Goal: Task Accomplishment & Management: Manage account settings

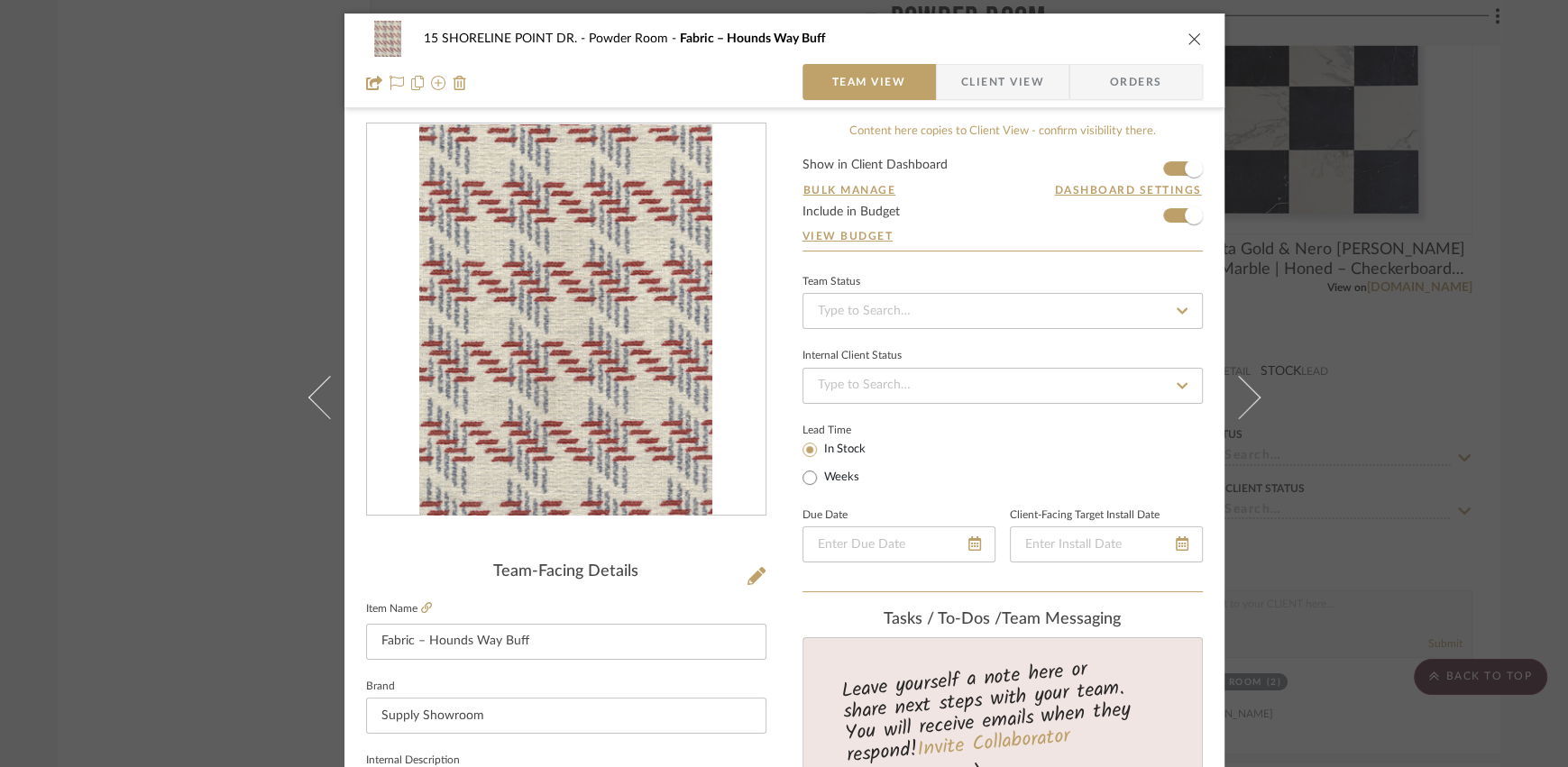
scroll to position [740, 0]
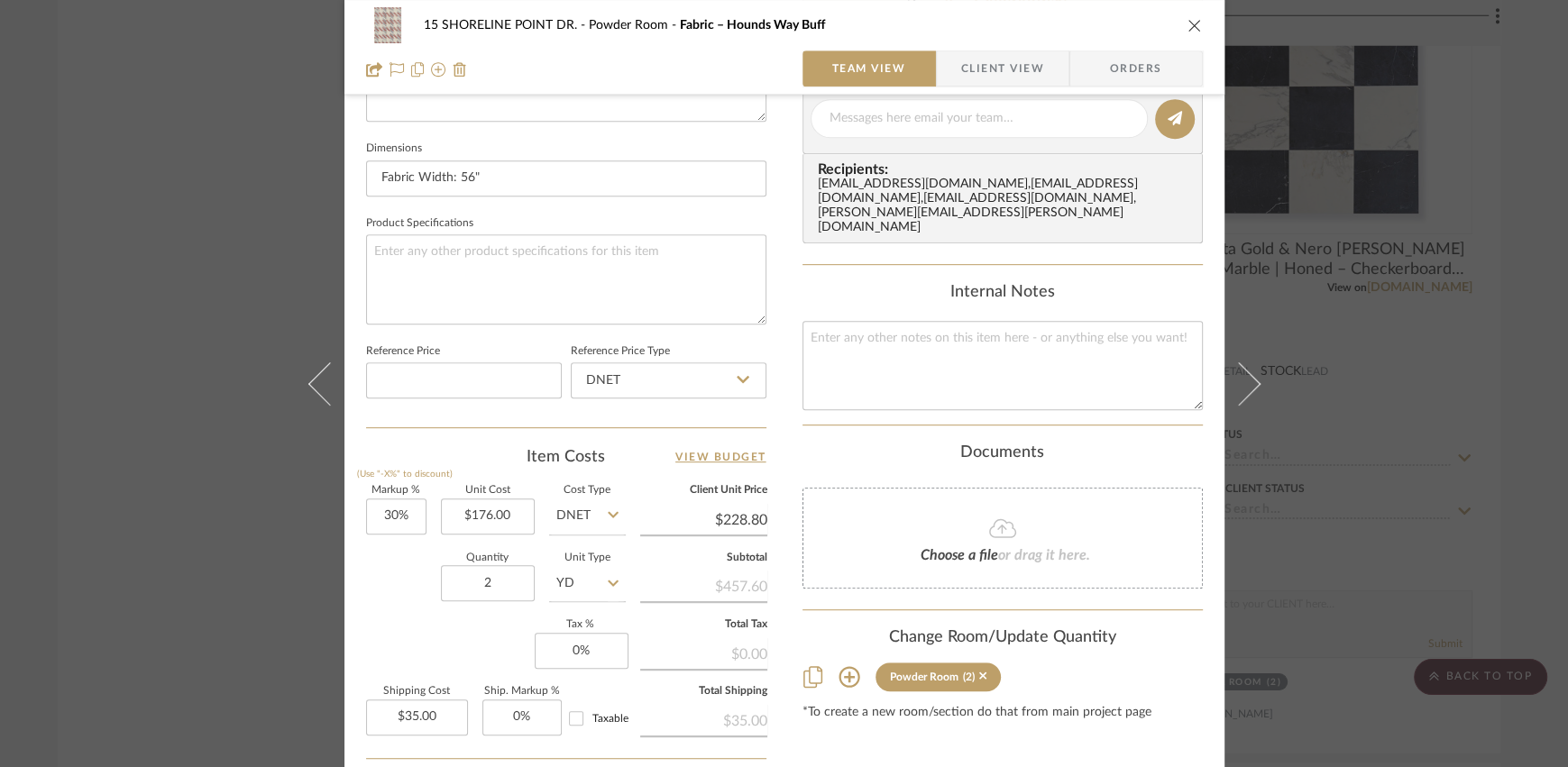
click at [1186, 25] on button "close" at bounding box center [1194, 24] width 16 height 16
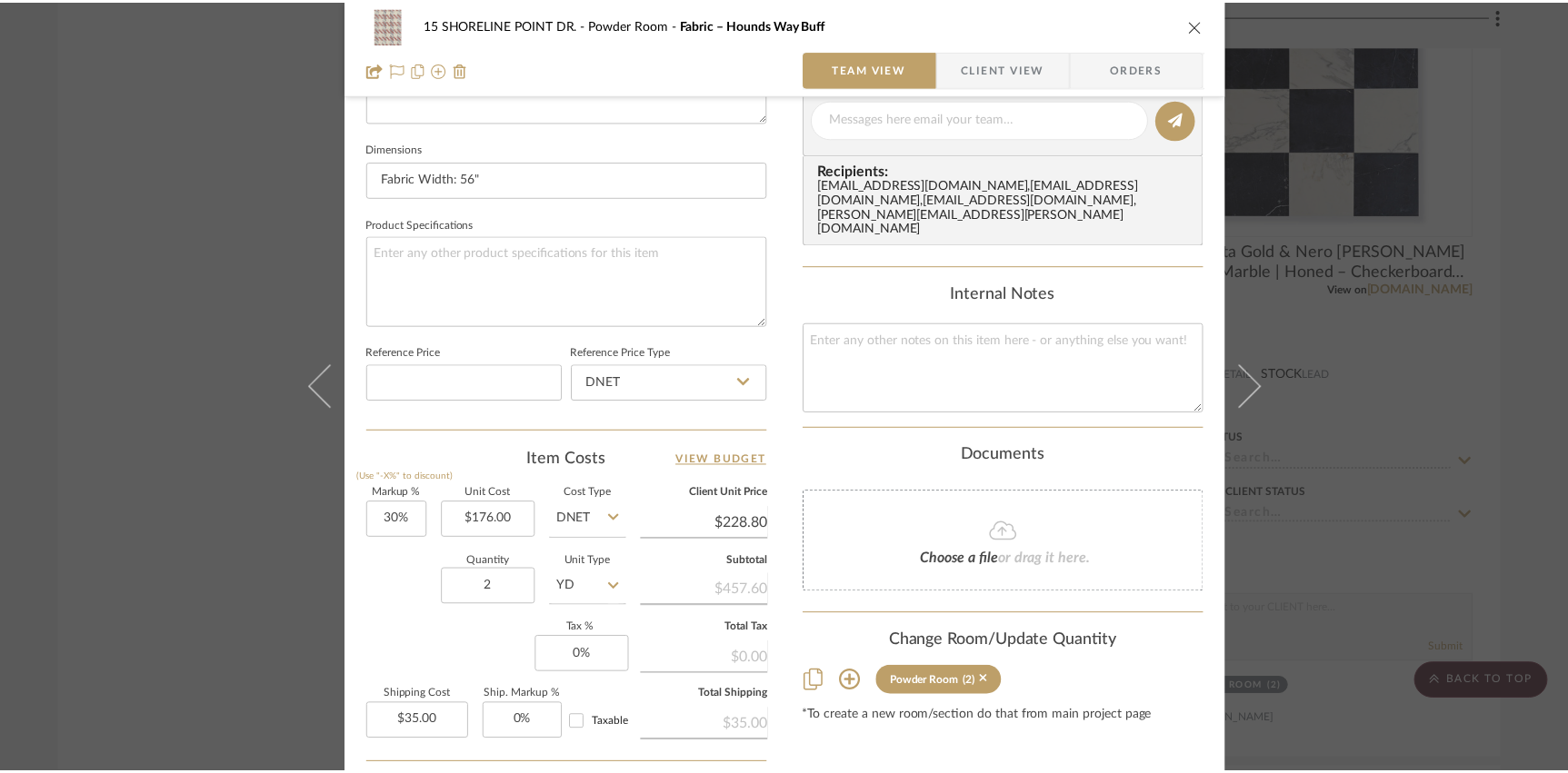
scroll to position [3452, 0]
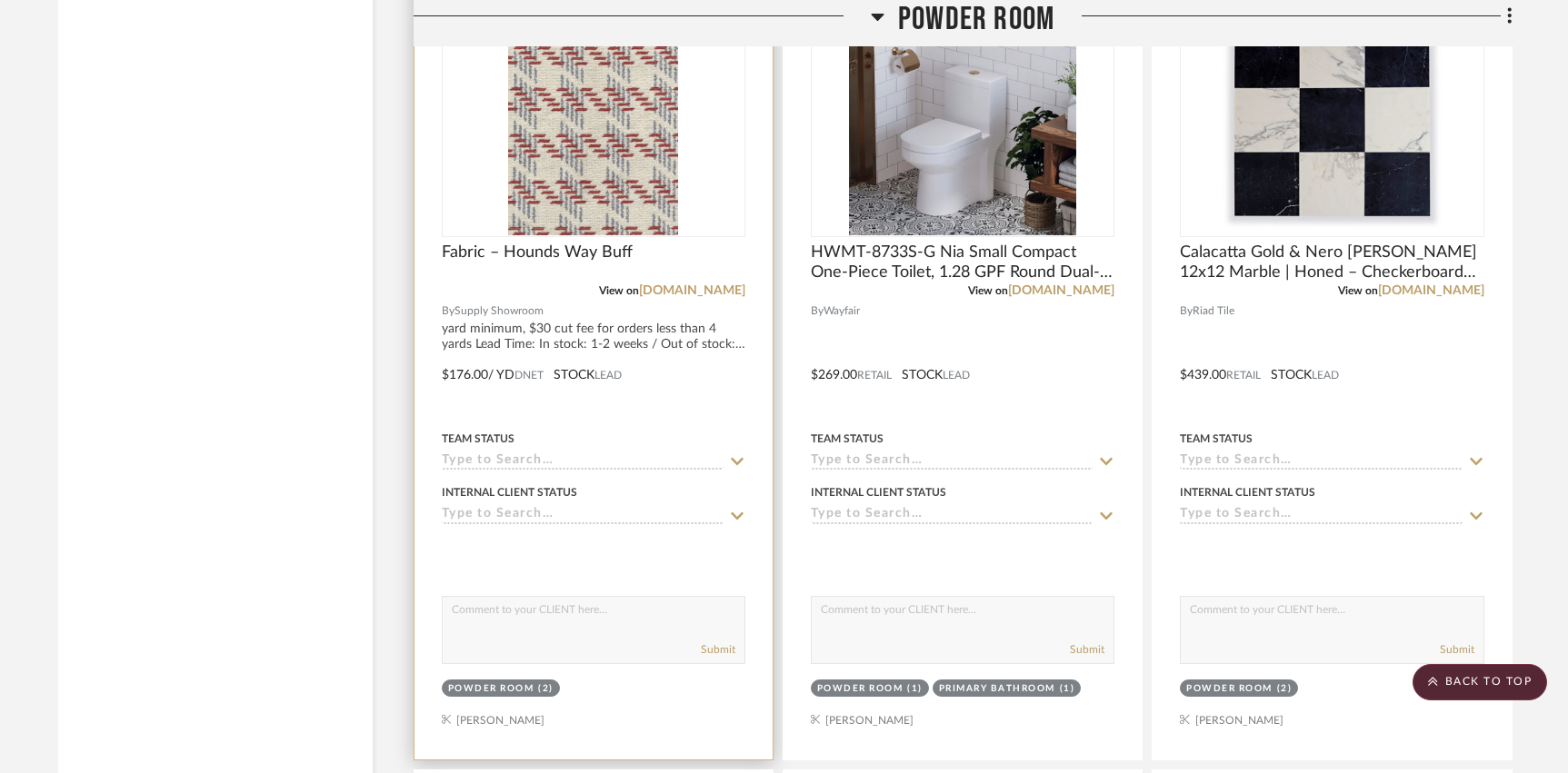
click at [616, 453] on input at bounding box center [582, 462] width 282 height 17
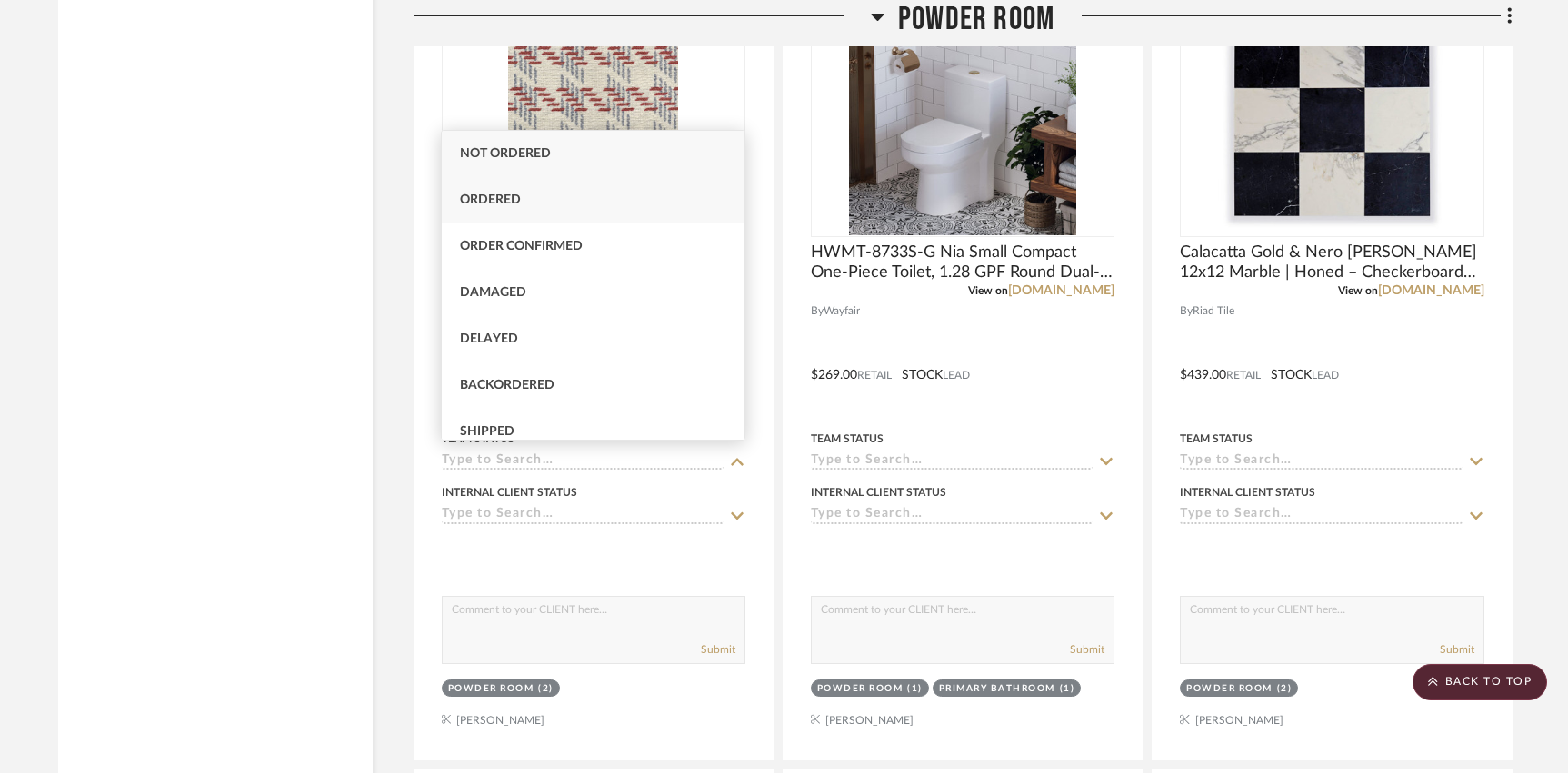
click at [531, 194] on div "Ordered" at bounding box center [592, 200] width 303 height 46
type input "[DATE]"
type input "Ordered"
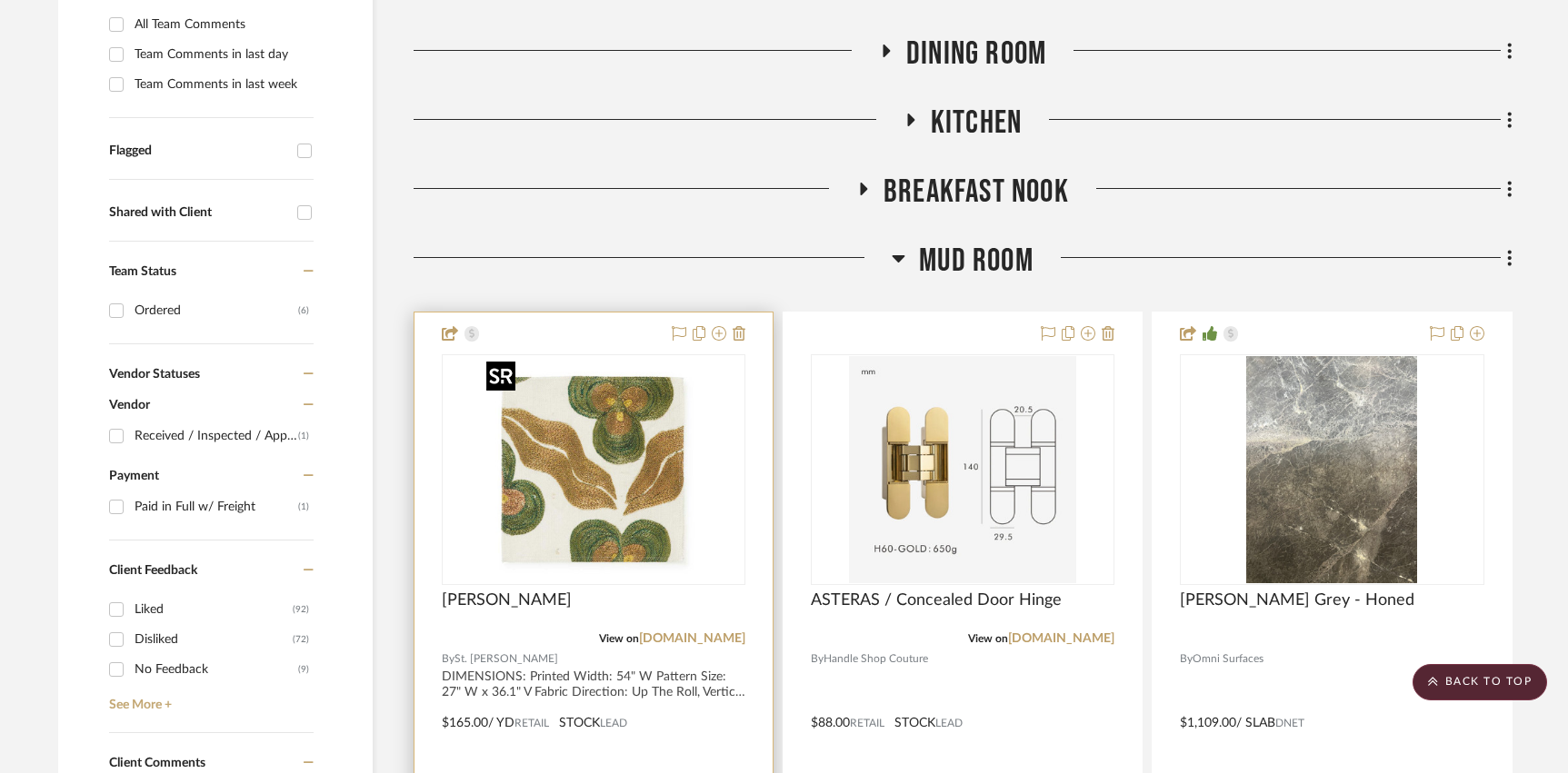
scroll to position [0, 0]
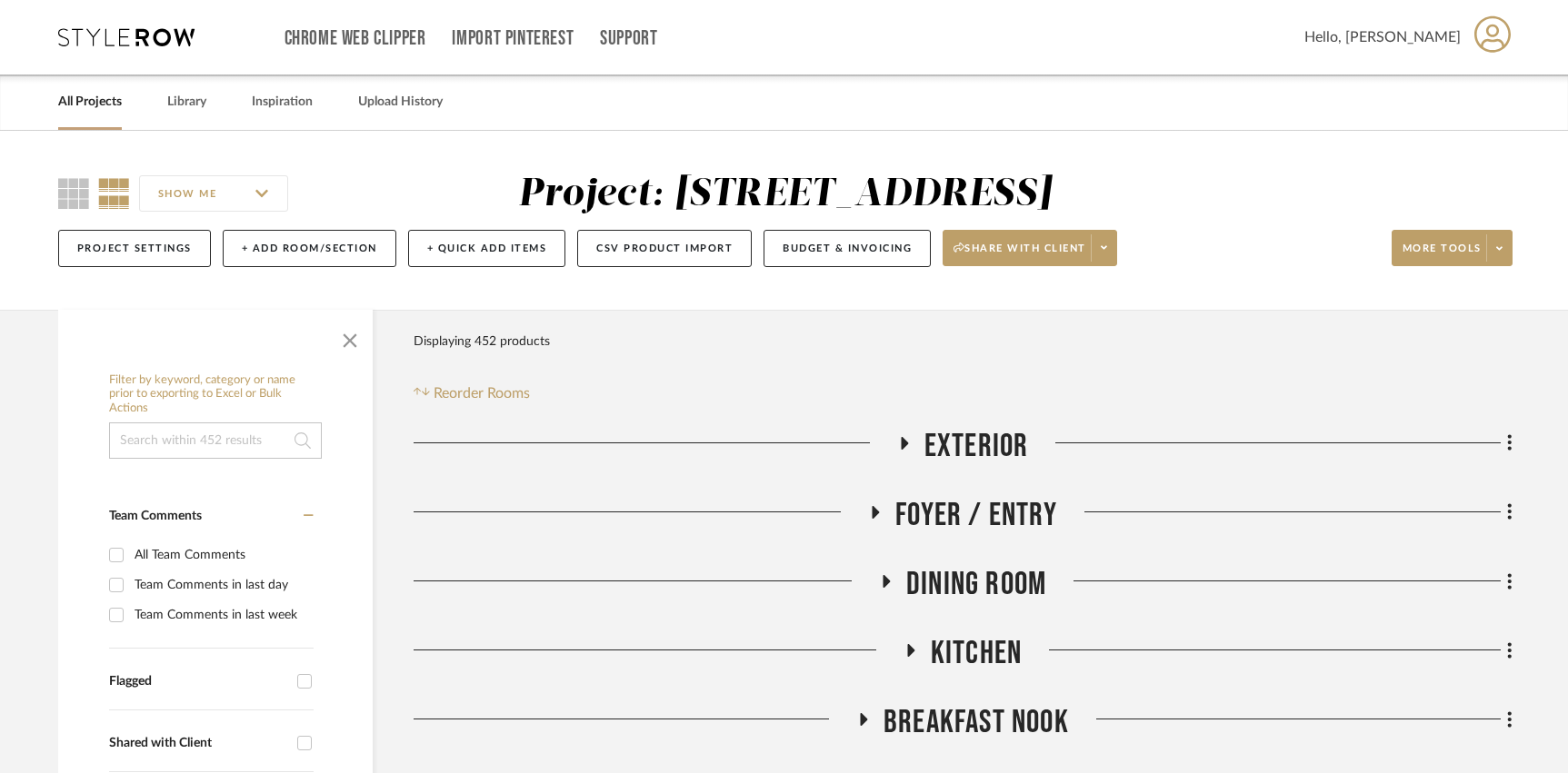
click at [96, 117] on div "All Projects" at bounding box center [90, 102] width 63 height 56
click at [93, 100] on link "All Projects" at bounding box center [90, 102] width 63 height 25
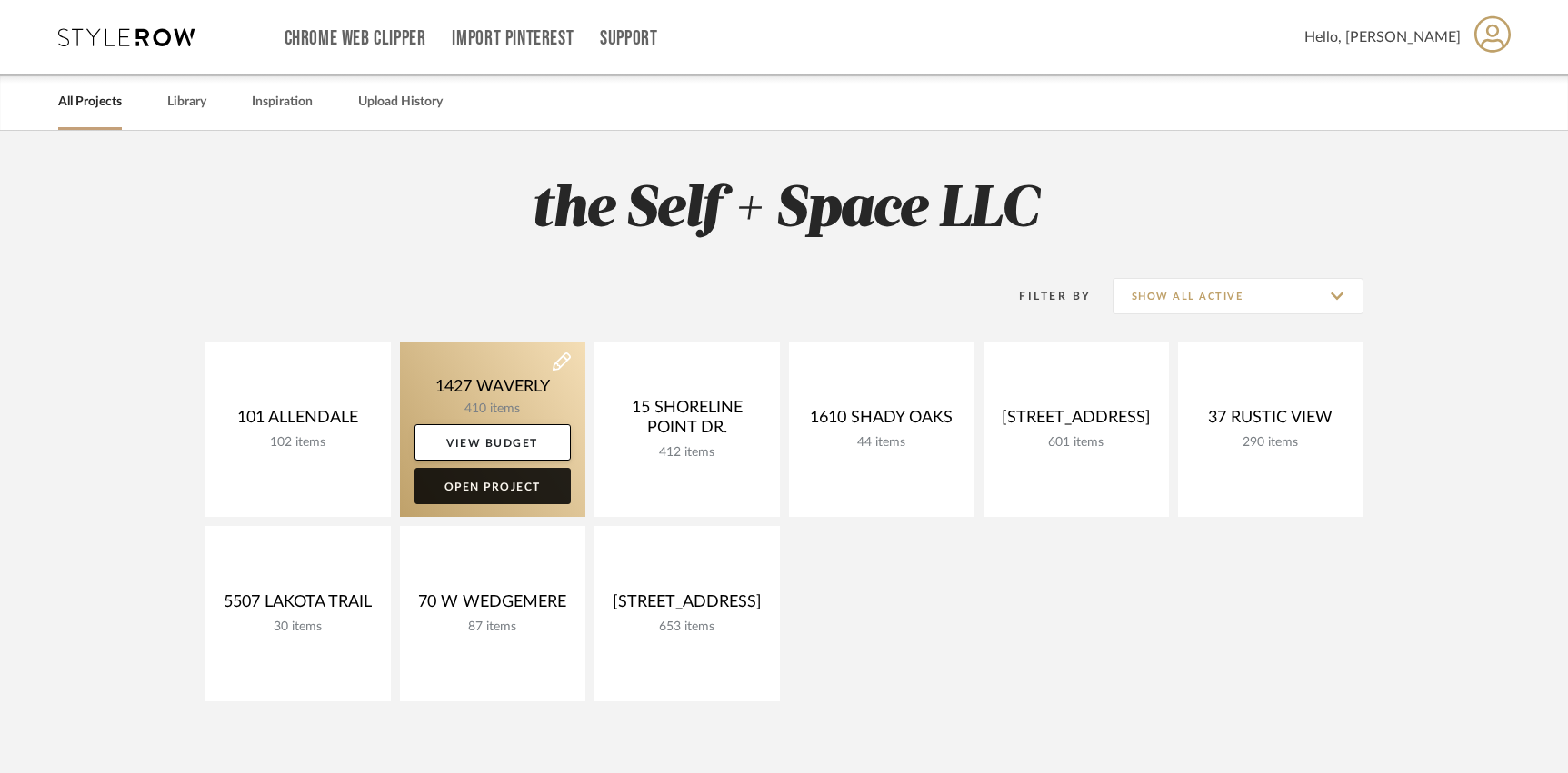
click at [496, 493] on link "Open Project" at bounding box center [493, 485] width 157 height 37
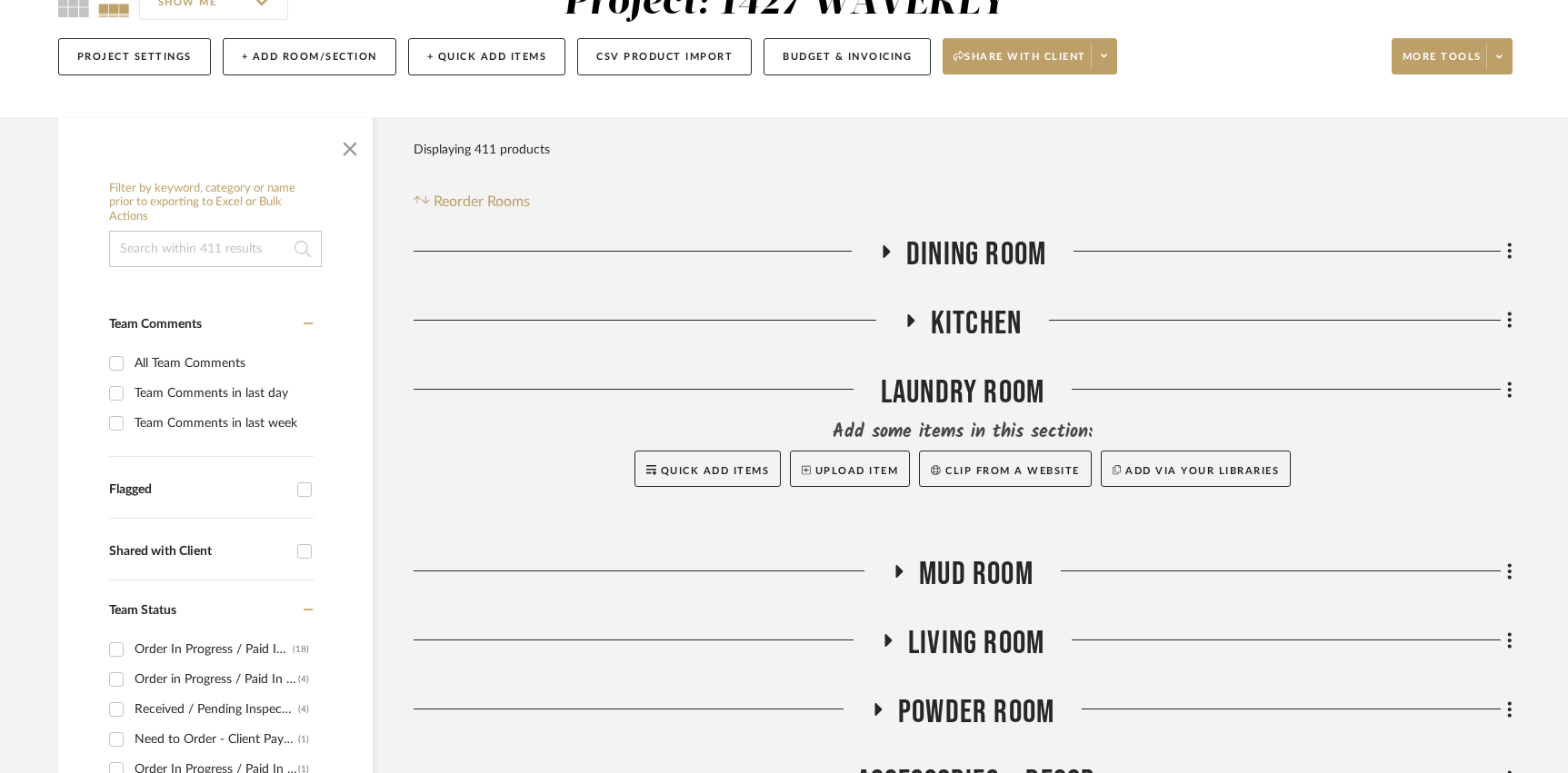
scroll to position [211, 0]
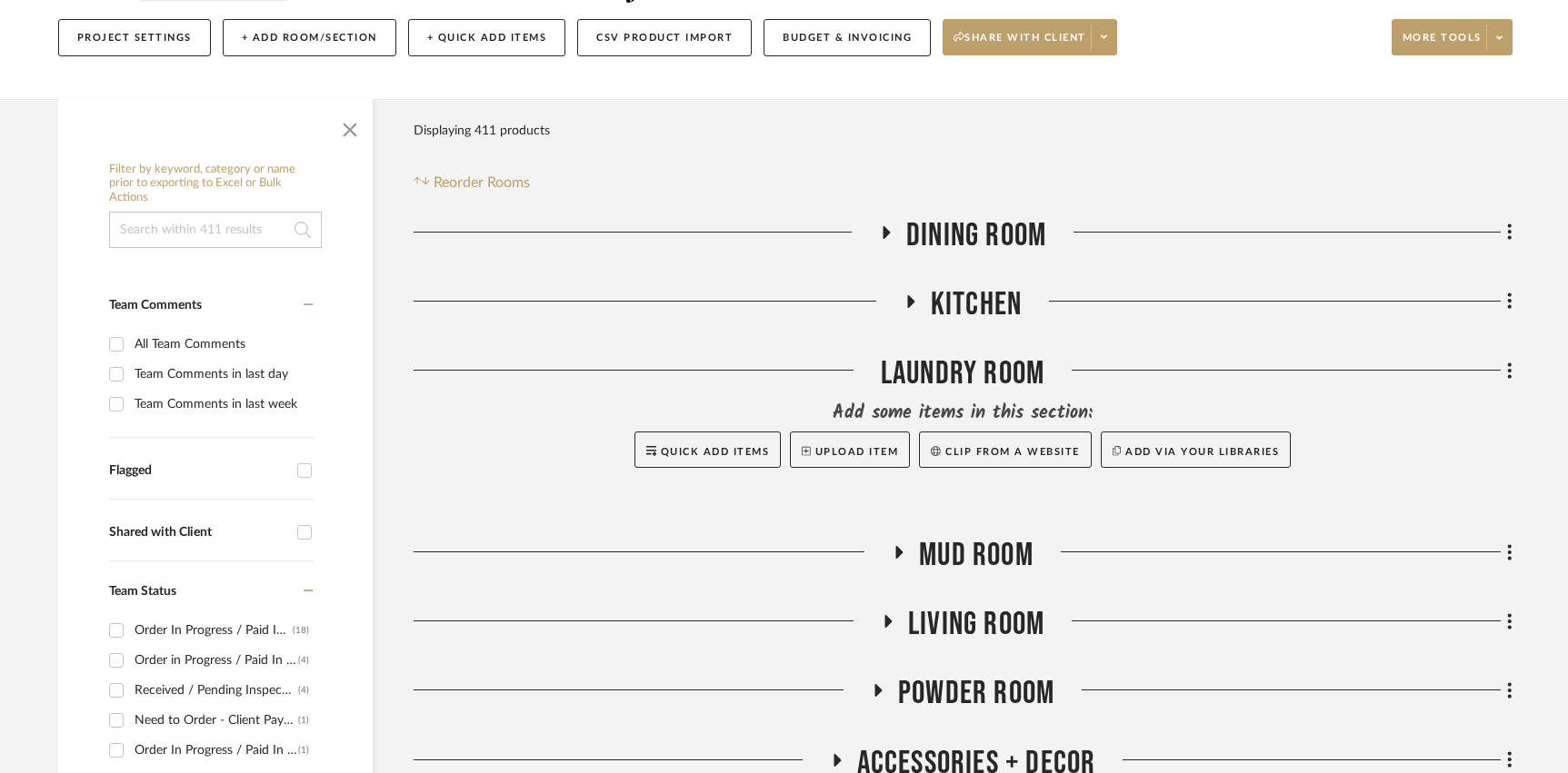
click at [204, 347] on div "All Team Comments" at bounding box center [222, 344] width 174 height 29
click at [131, 347] on input "All Team Comments" at bounding box center [116, 344] width 29 height 29
checkbox input "true"
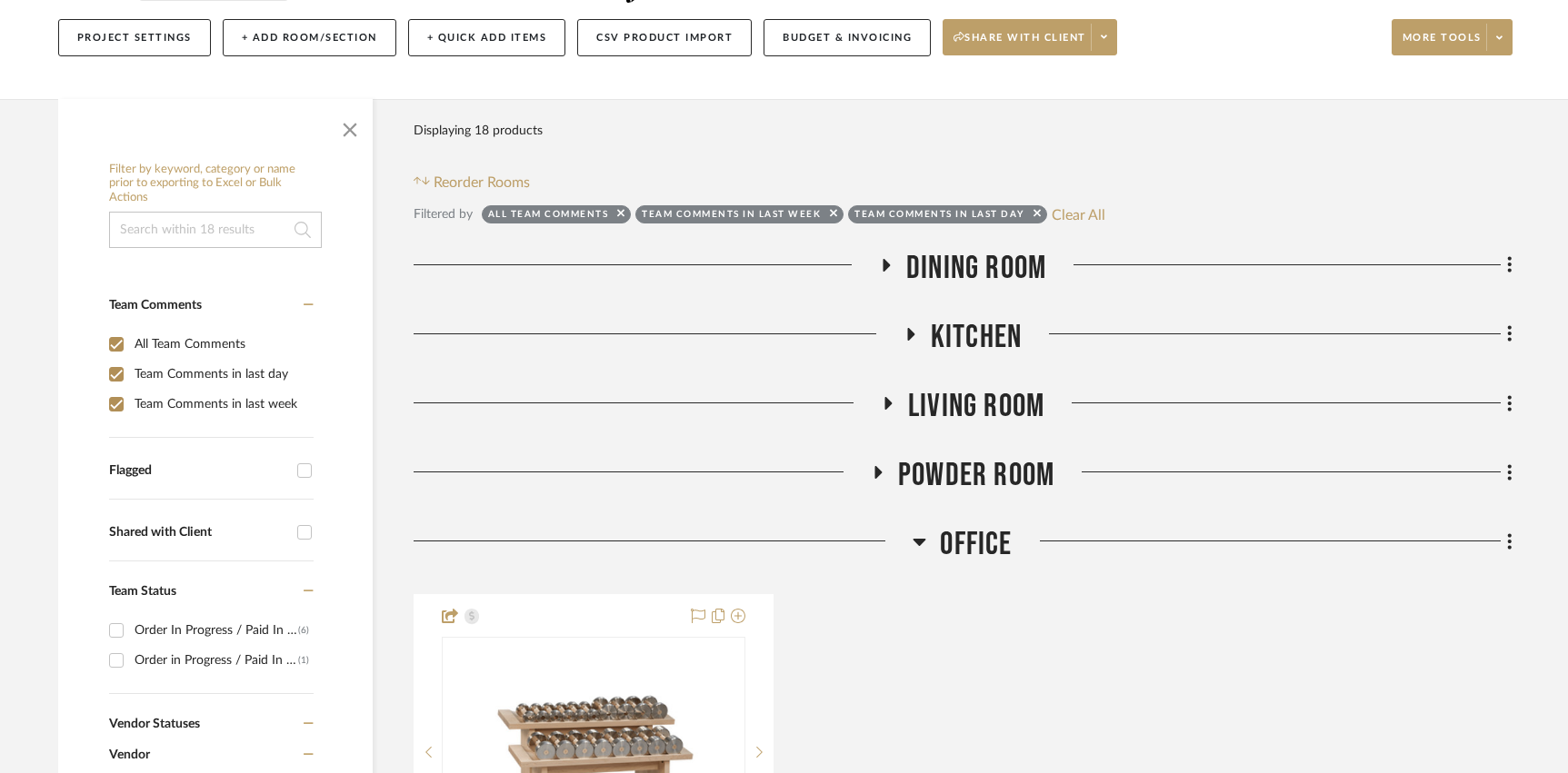
click at [204, 347] on div "All Team Comments" at bounding box center [222, 344] width 174 height 29
click at [131, 347] on input "All Team Comments" at bounding box center [116, 344] width 29 height 29
checkbox input "false"
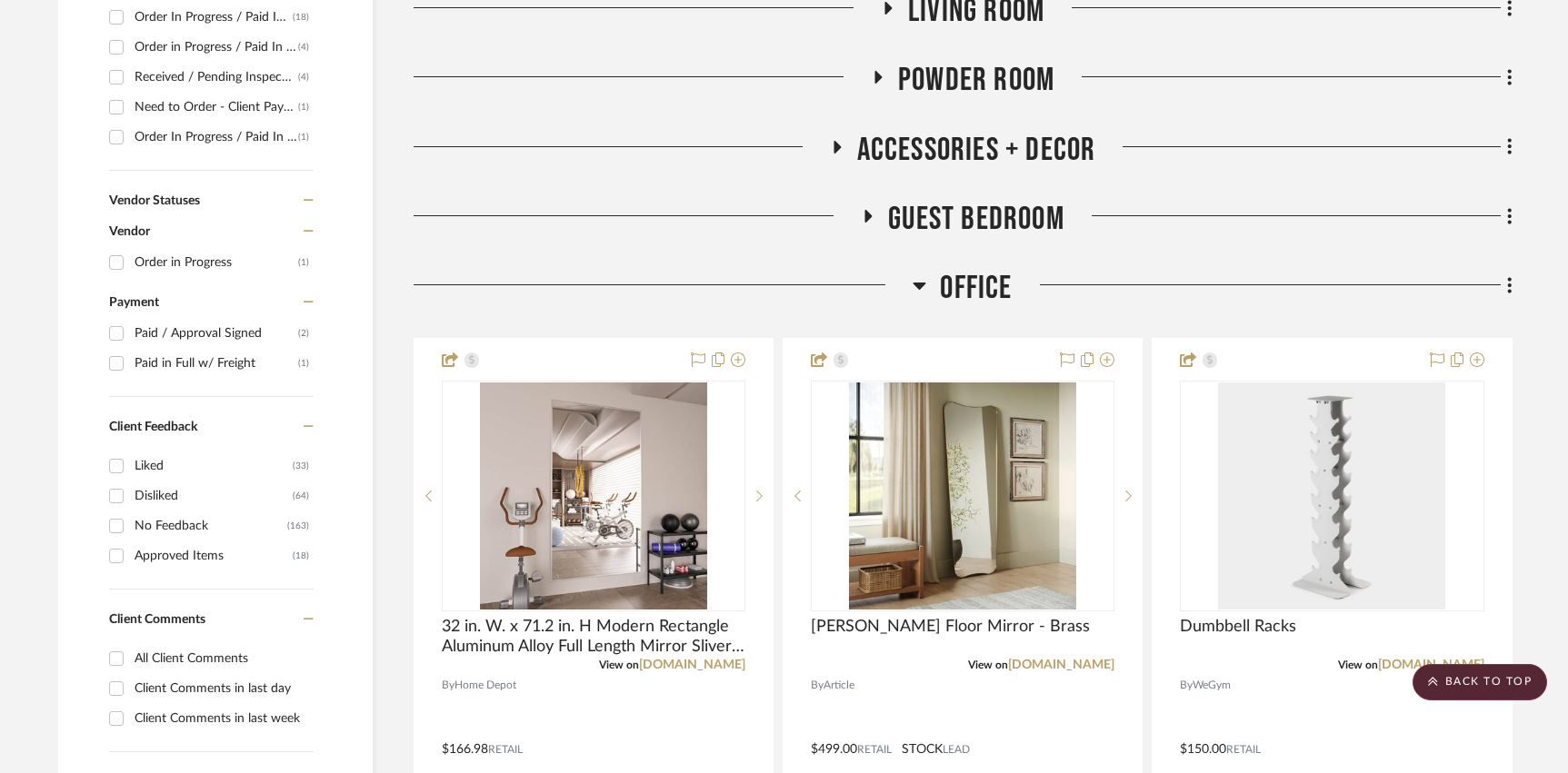
scroll to position [950, 0]
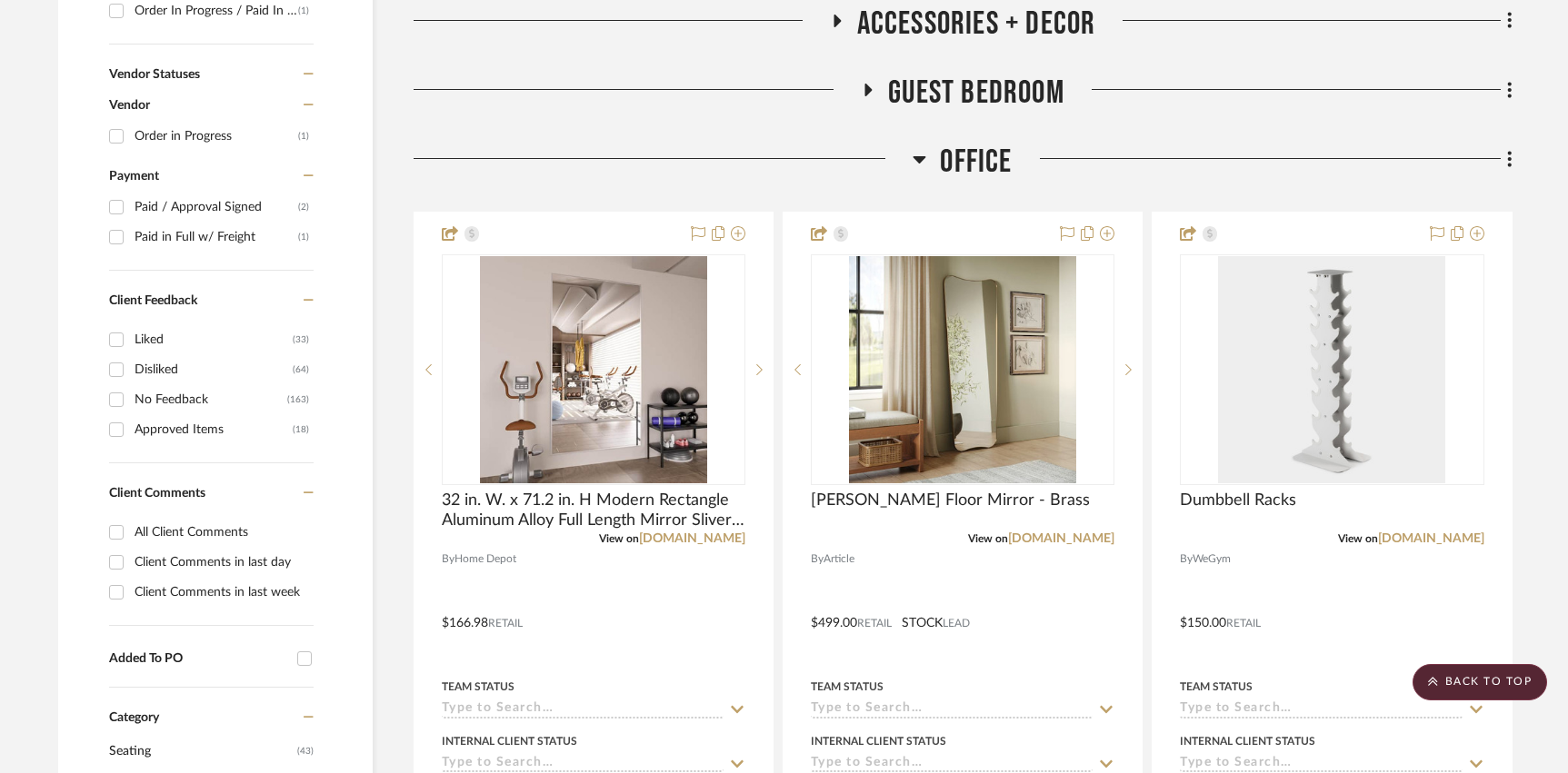
click at [189, 531] on div "All Client Comments" at bounding box center [222, 532] width 174 height 29
click at [131, 531] on input "All Client Comments" at bounding box center [116, 532] width 29 height 29
checkbox input "true"
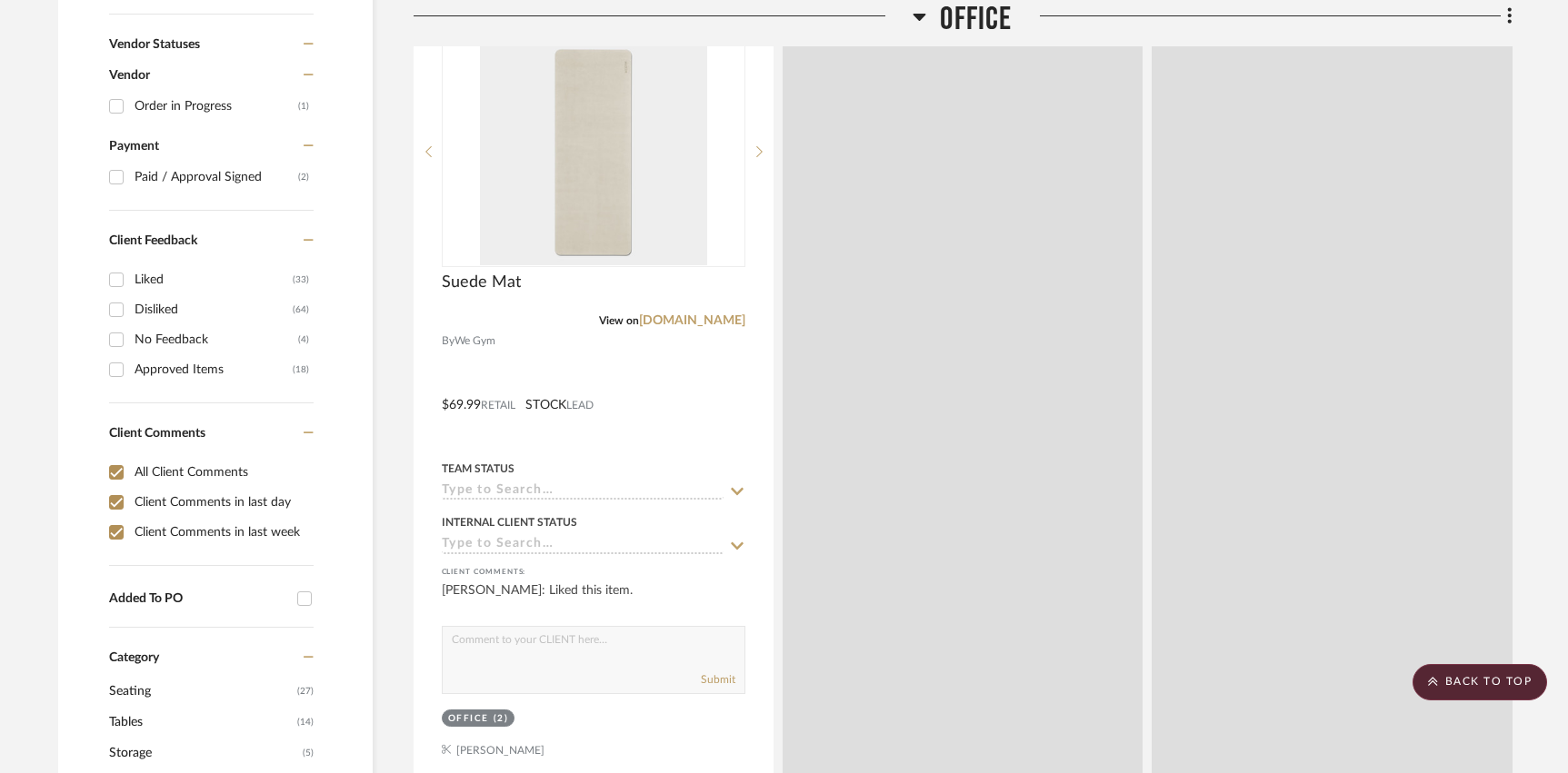
scroll to position [920, 0]
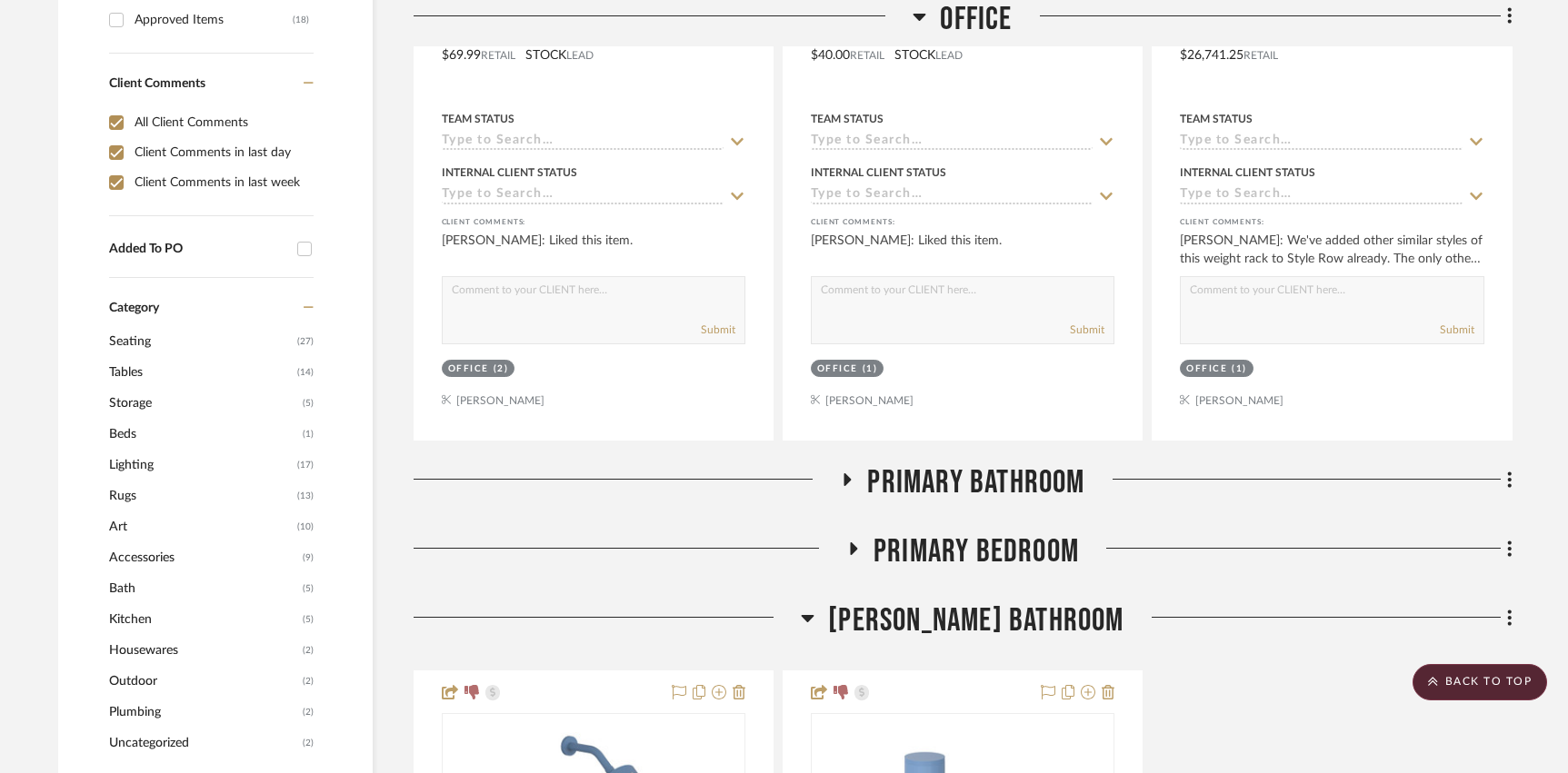
scroll to position [1304, 0]
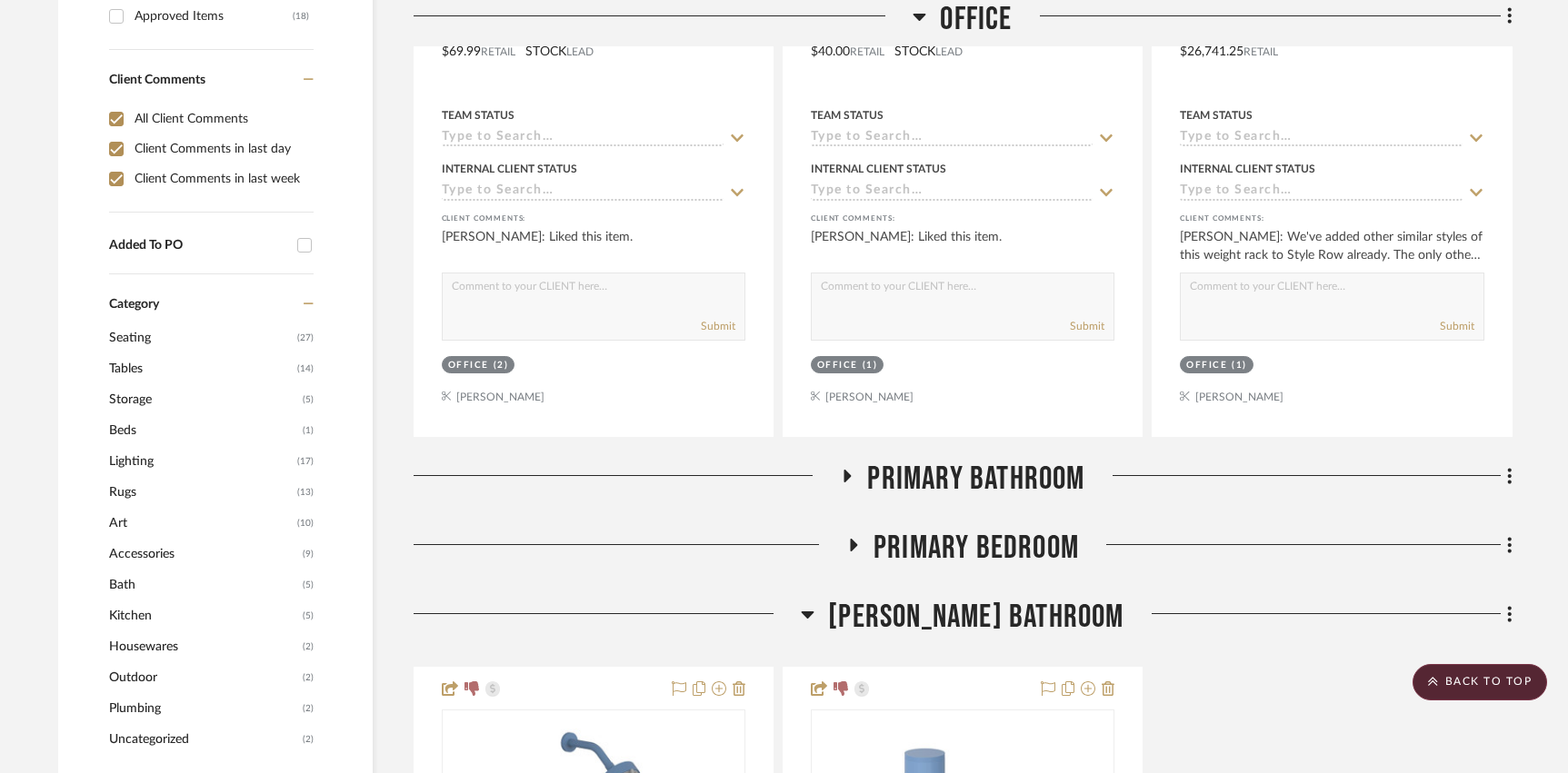
click at [868, 470] on span "Primary Bathroom" at bounding box center [975, 479] width 217 height 39
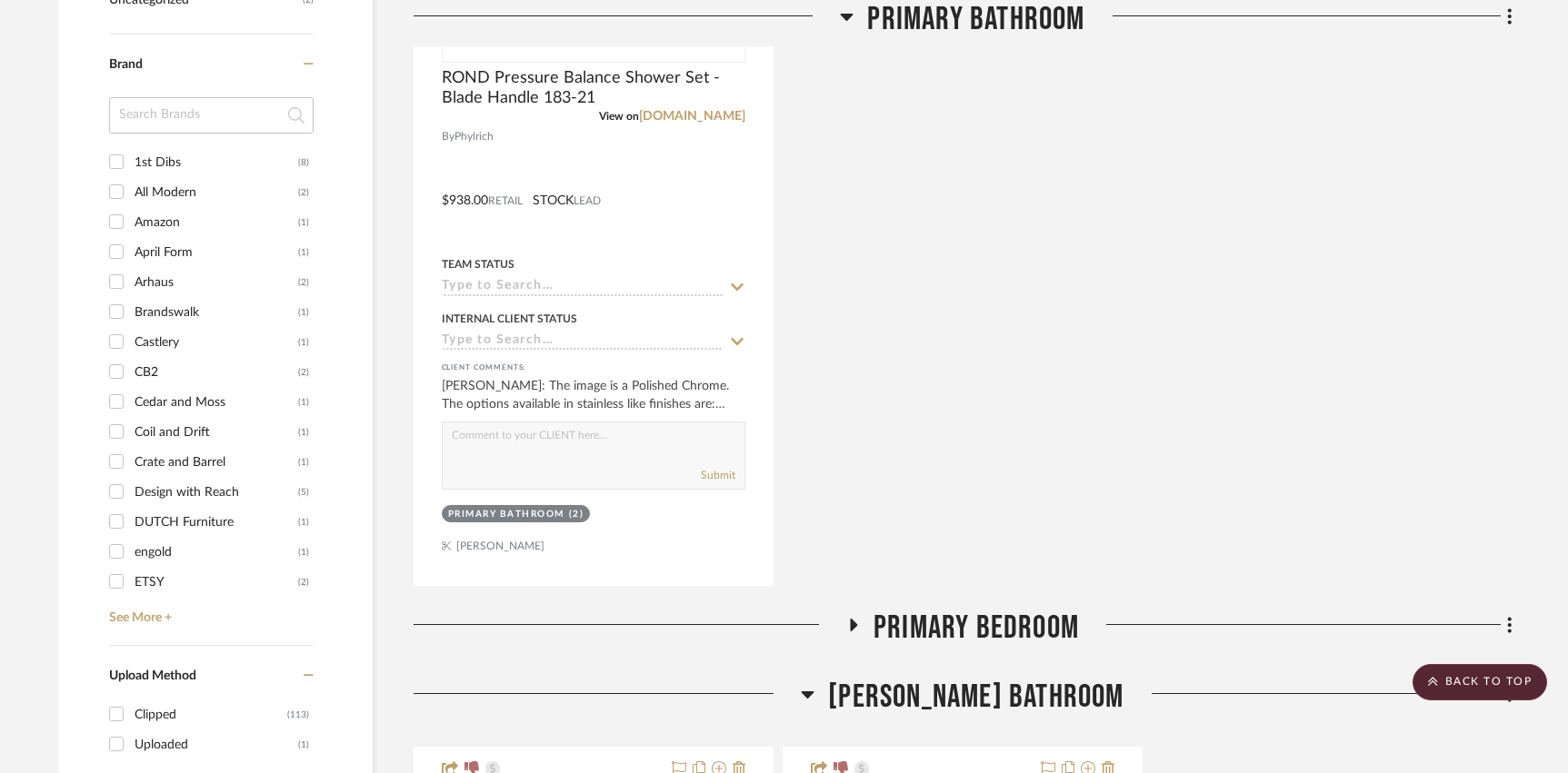
scroll to position [2058, 0]
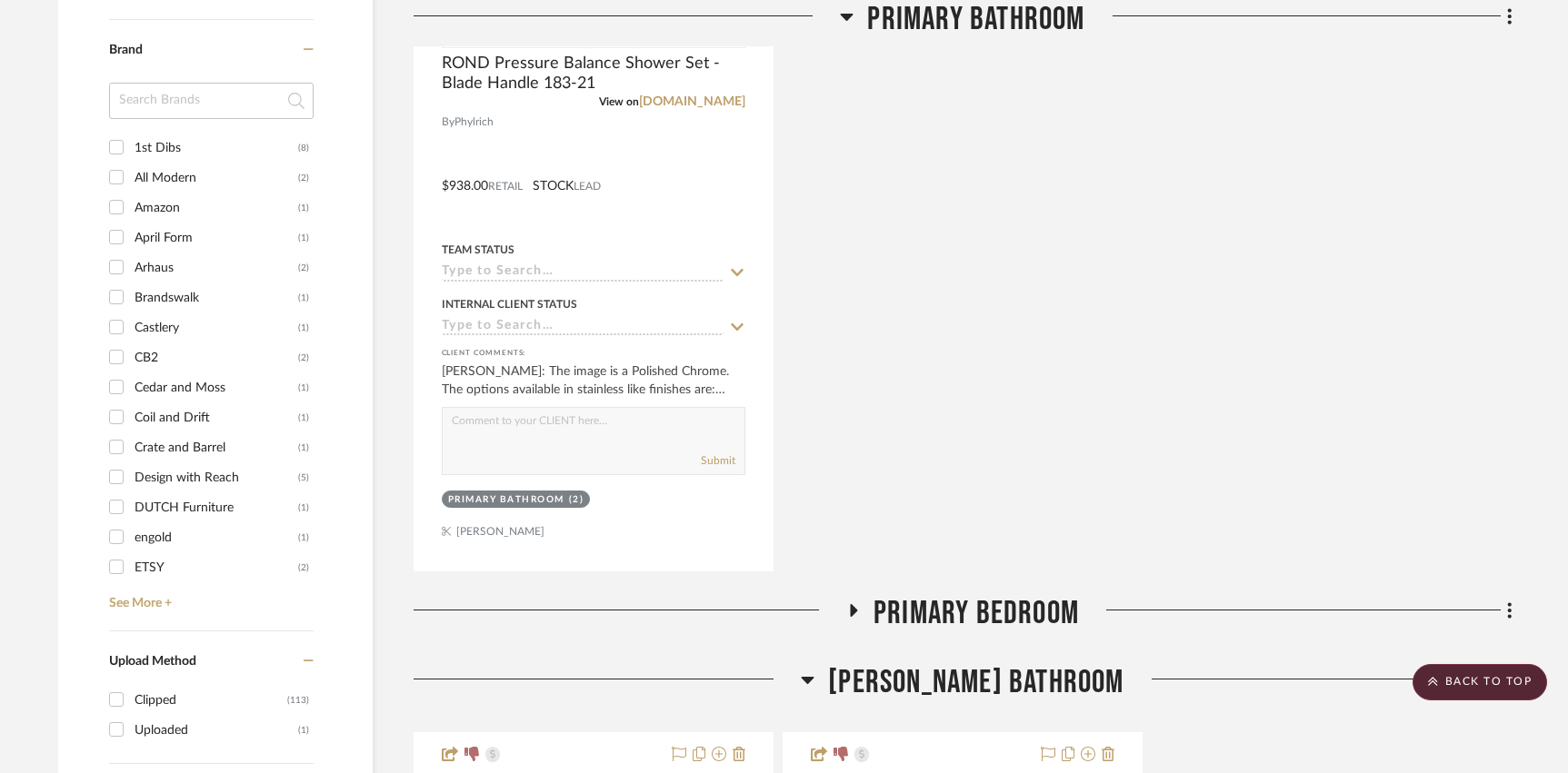
click at [952, 612] on span "Primary Bedroom" at bounding box center [976, 613] width 206 height 39
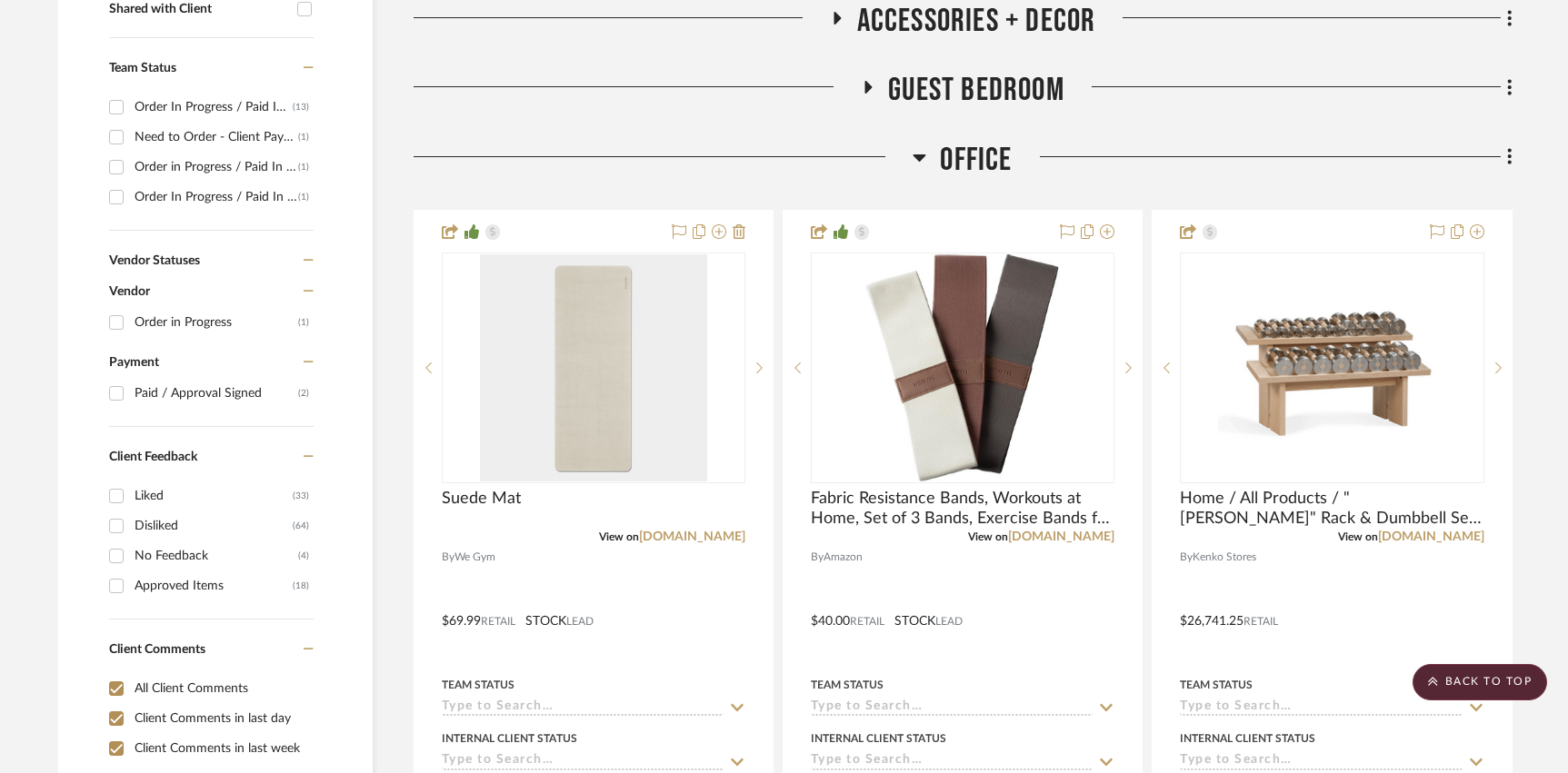
scroll to position [728, 0]
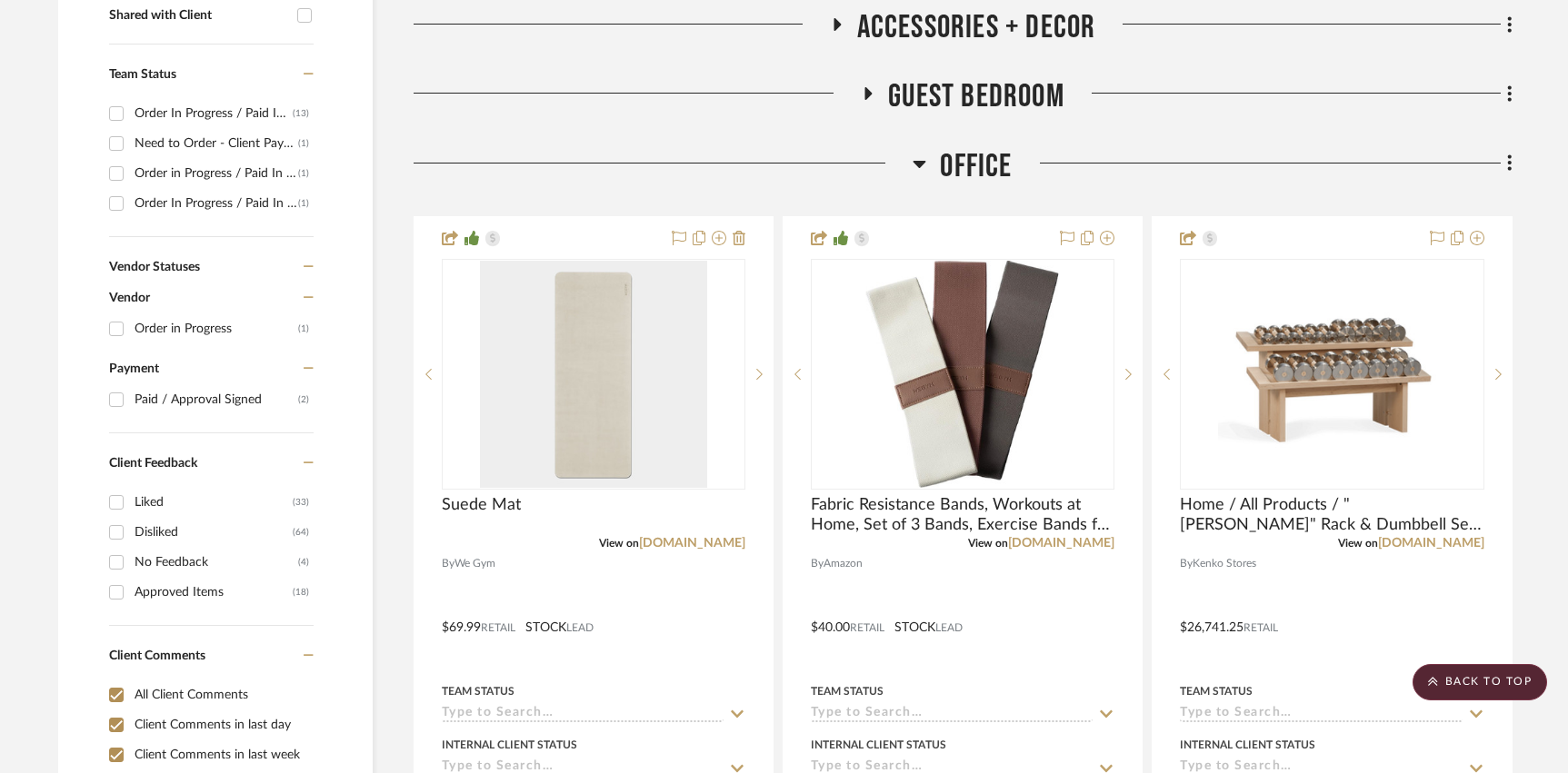
click at [965, 157] on span "Office" at bounding box center [976, 166] width 72 height 39
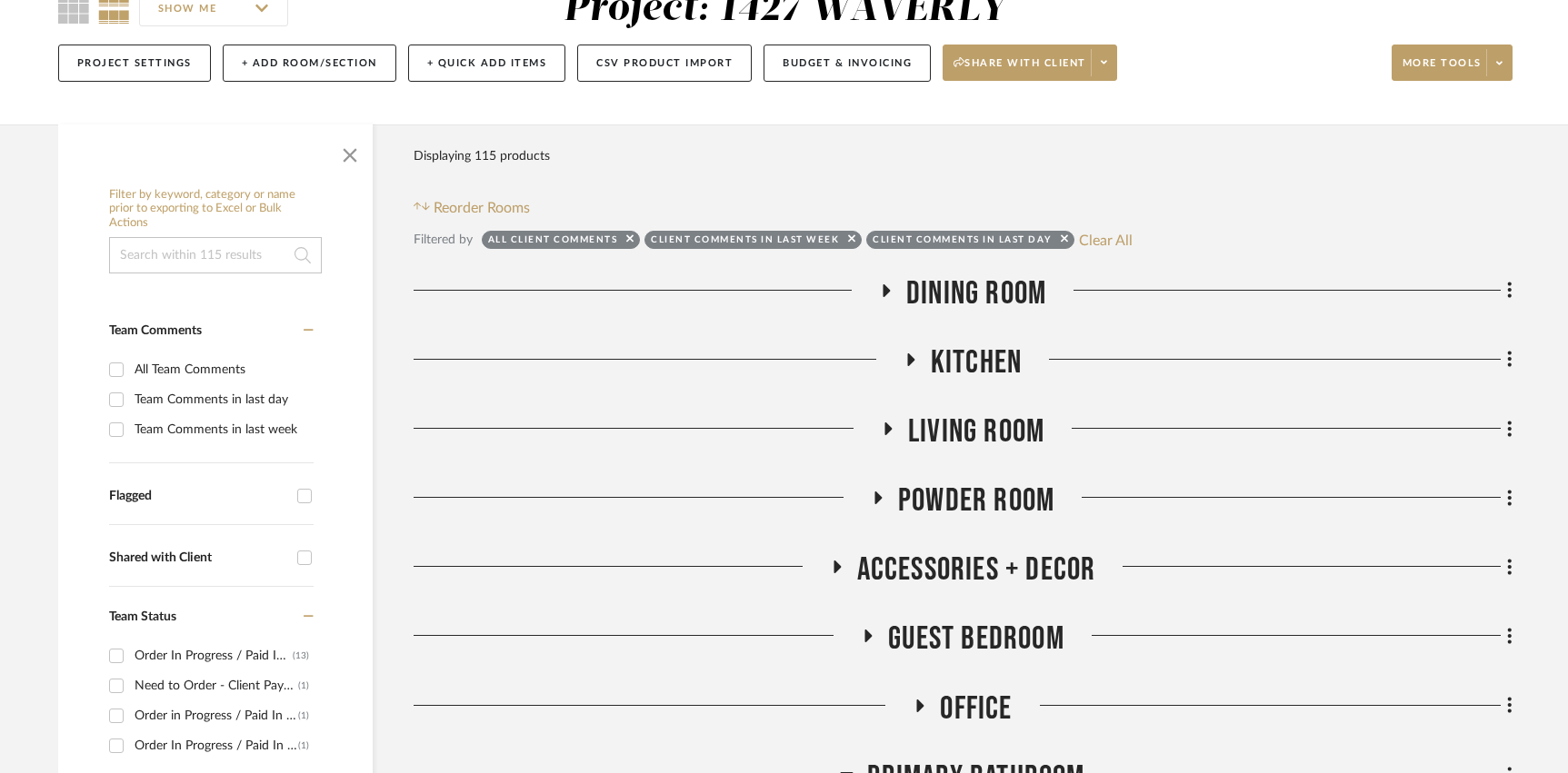
scroll to position [195, 0]
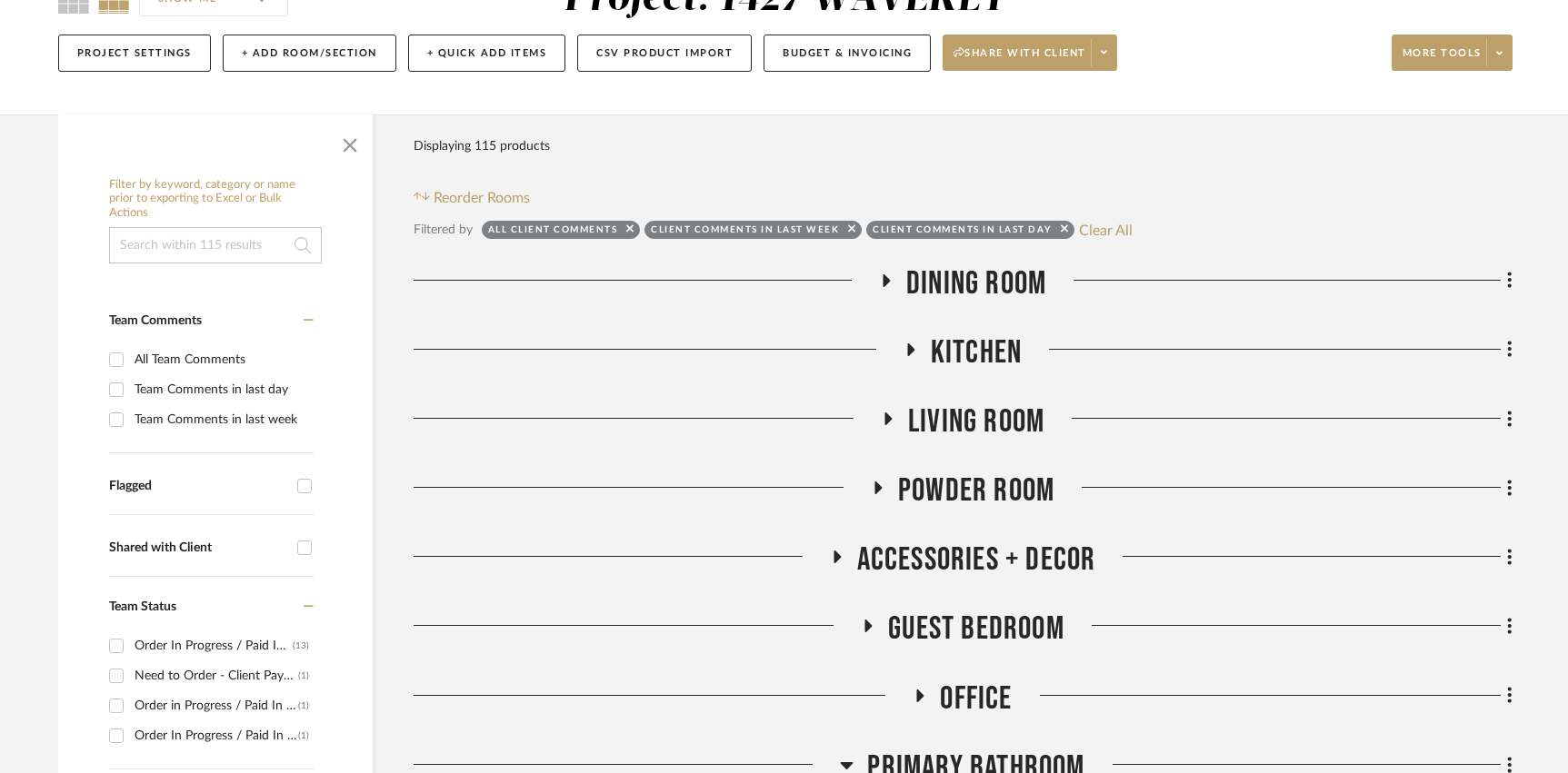
click at [1057, 229] on div at bounding box center [1062, 232] width 12 height 18
click at [1062, 232] on icon at bounding box center [1065, 229] width 8 height 8
checkbox input "false"
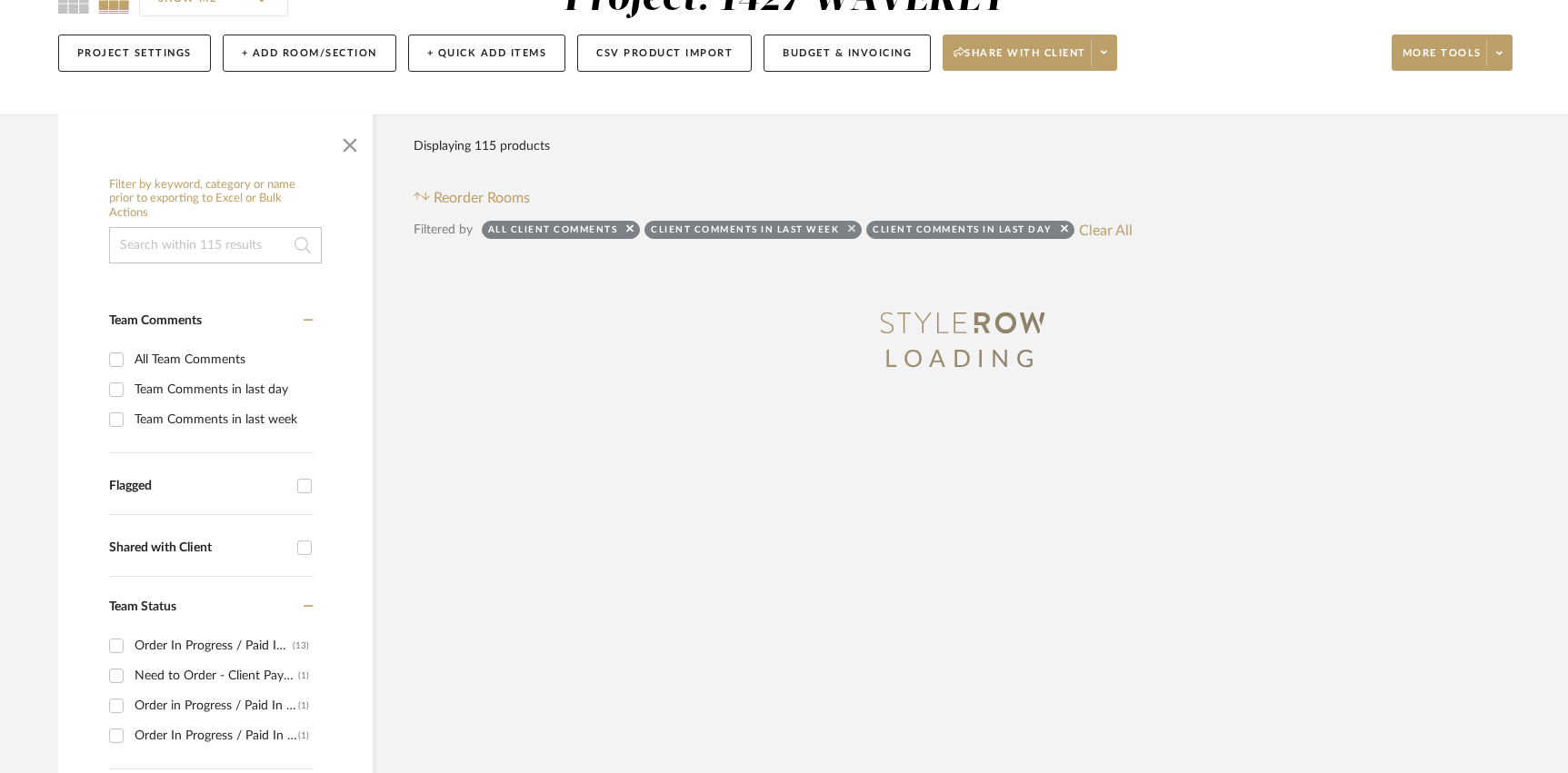
click at [850, 233] on icon at bounding box center [851, 228] width 8 height 12
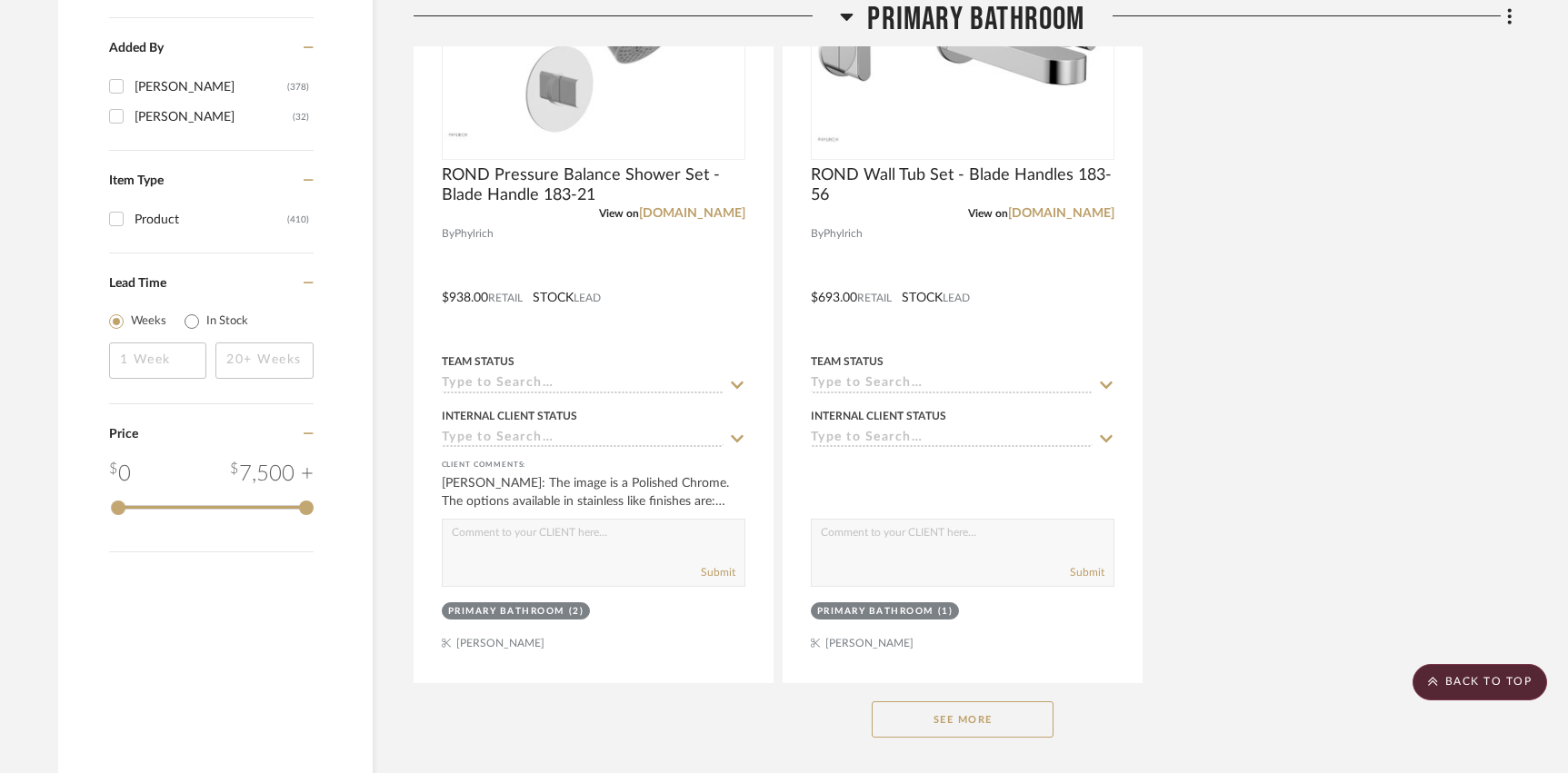
scroll to position [2963, 0]
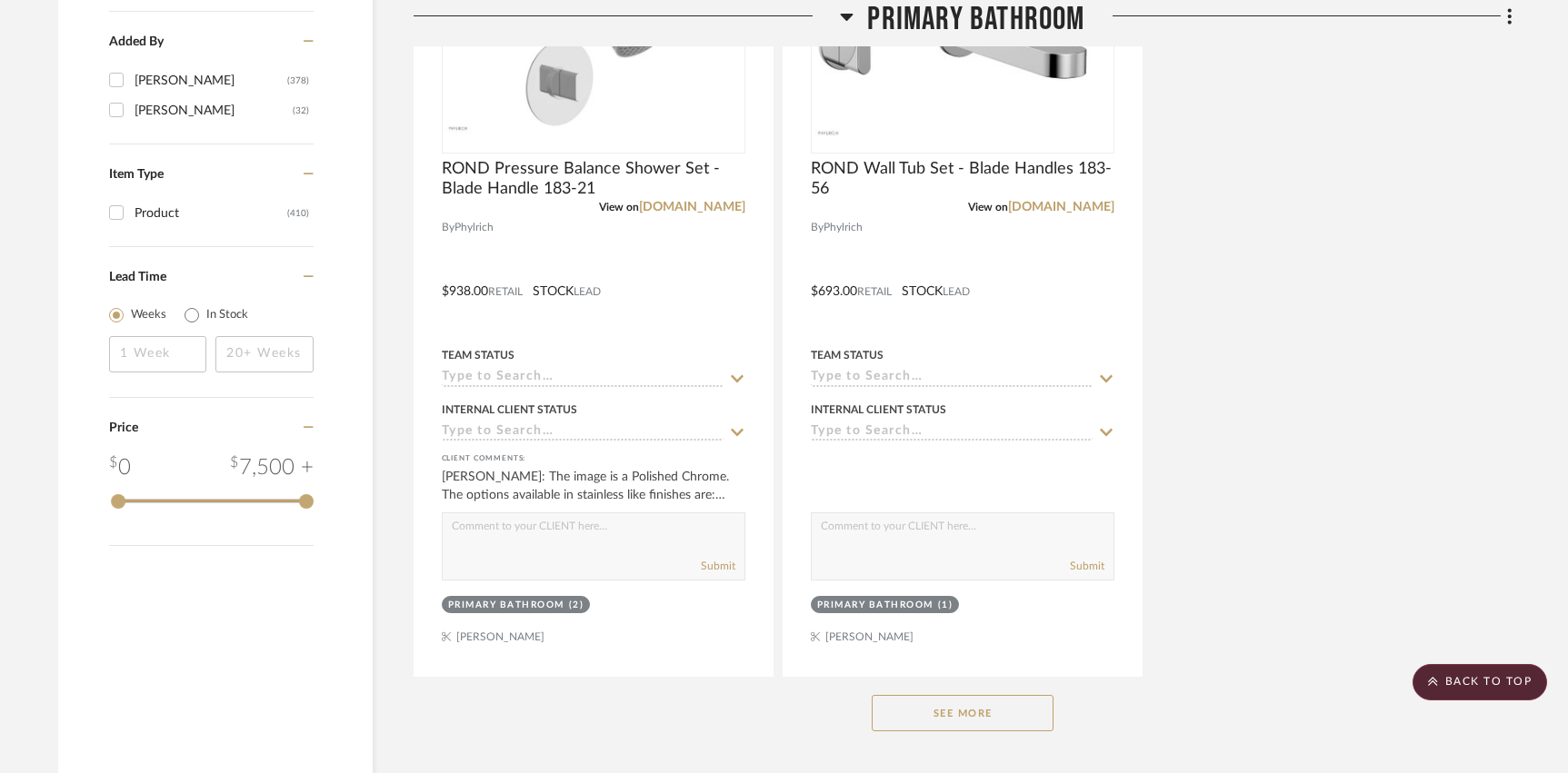
click at [995, 701] on button "See More" at bounding box center [962, 713] width 182 height 37
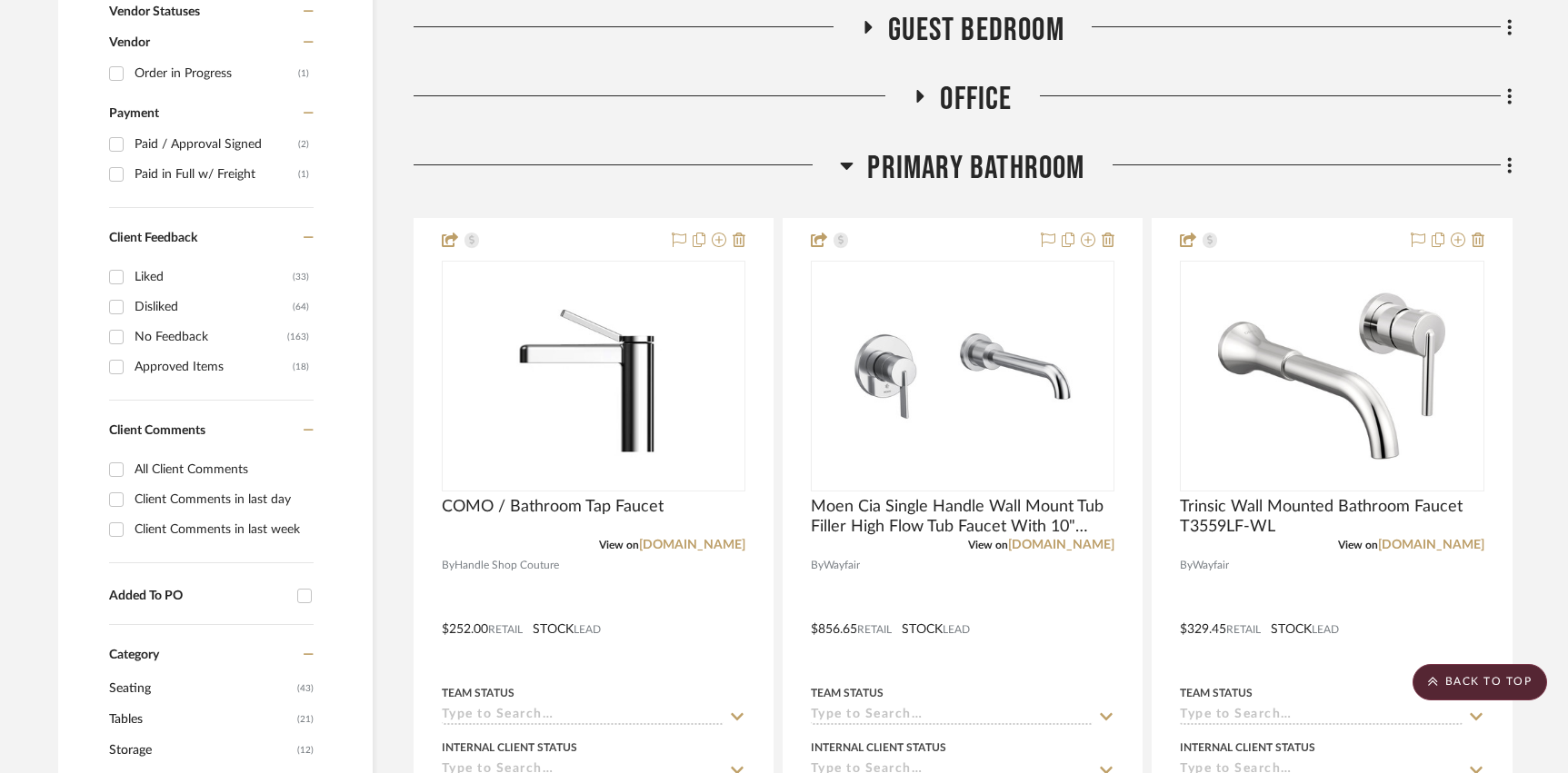
scroll to position [1060, 0]
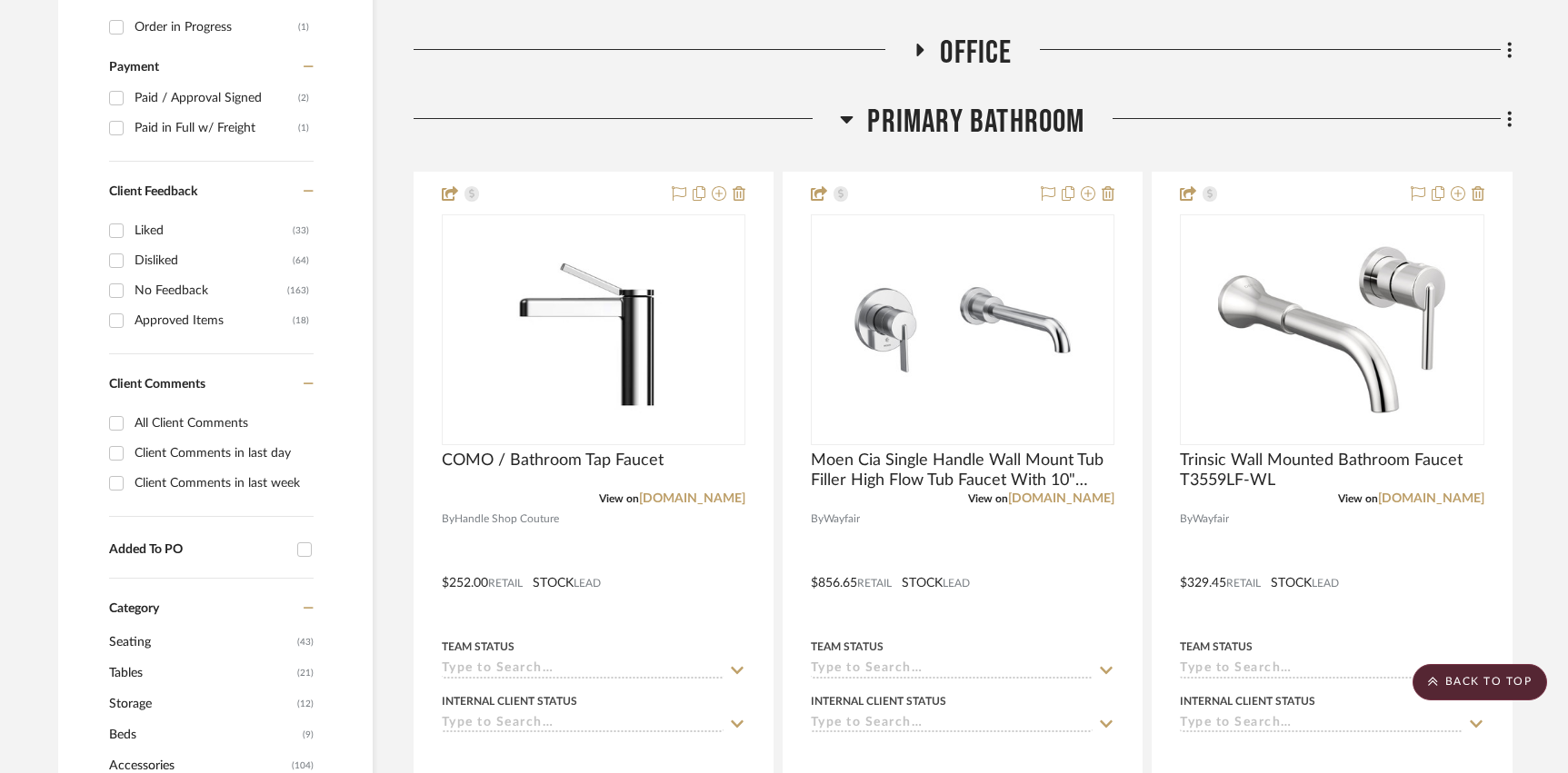
click at [933, 129] on span "Primary Bathroom" at bounding box center [975, 122] width 217 height 39
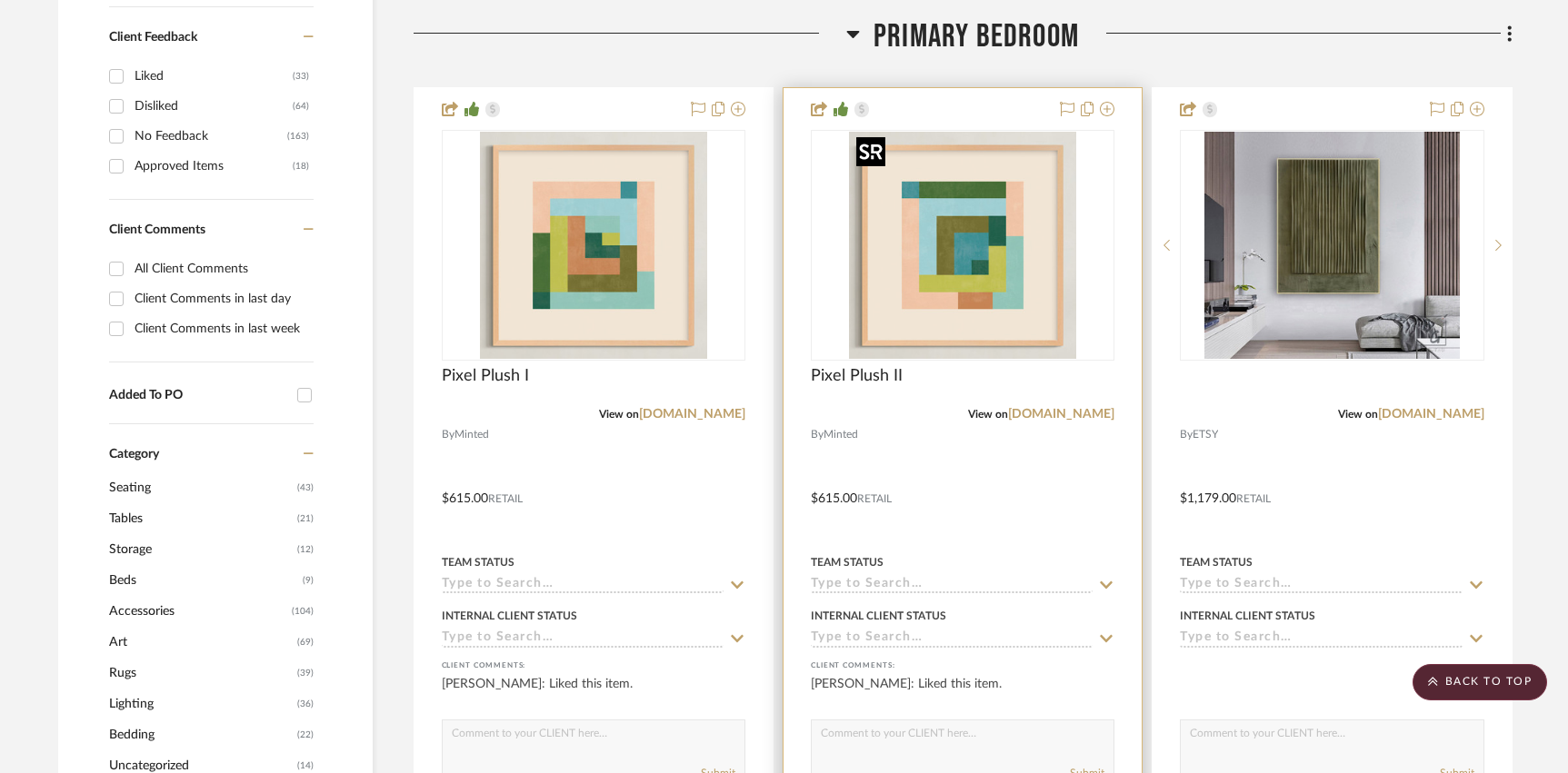
scroll to position [1129, 0]
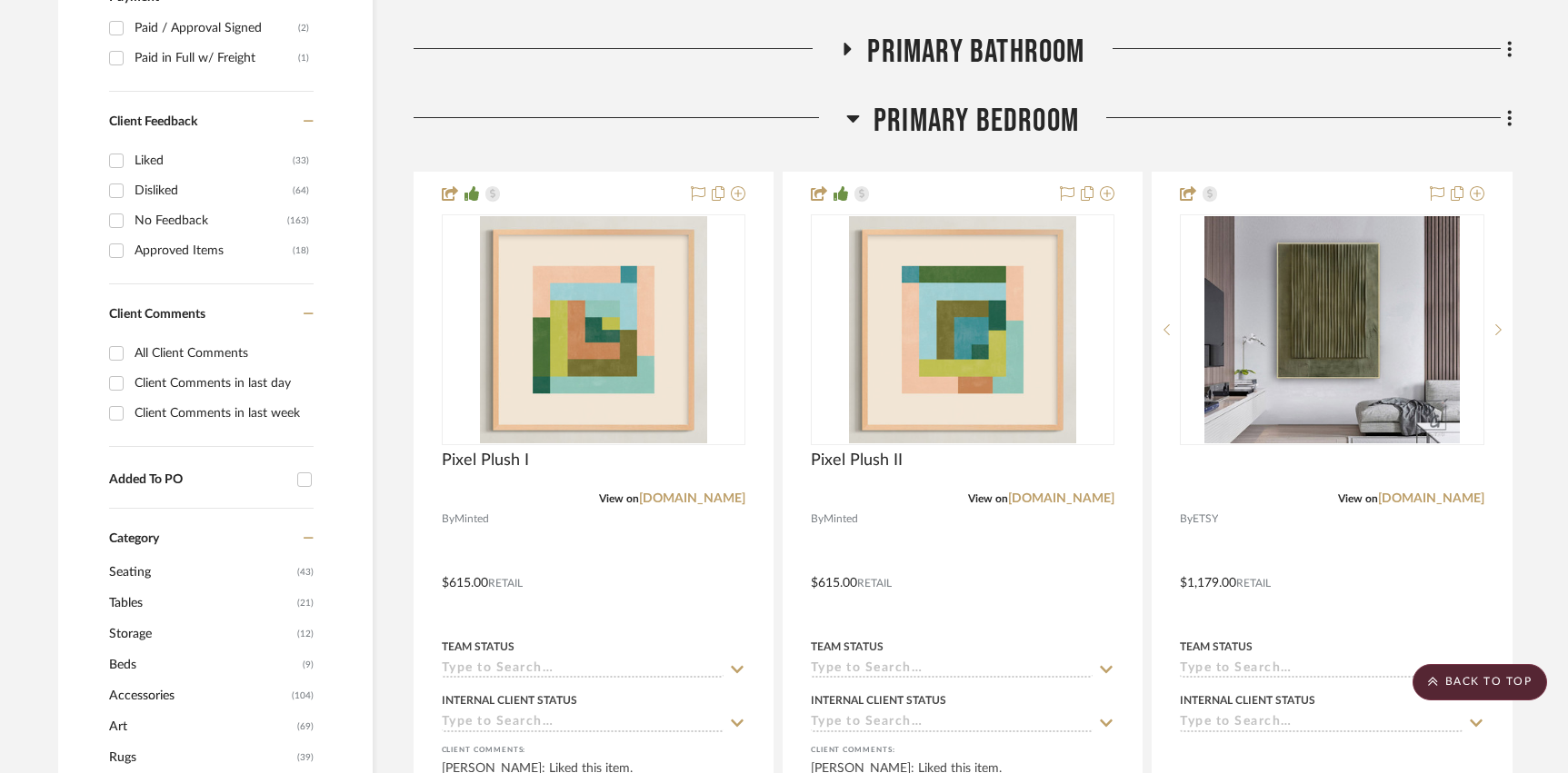
click at [977, 122] on span "Primary Bedroom" at bounding box center [976, 121] width 206 height 39
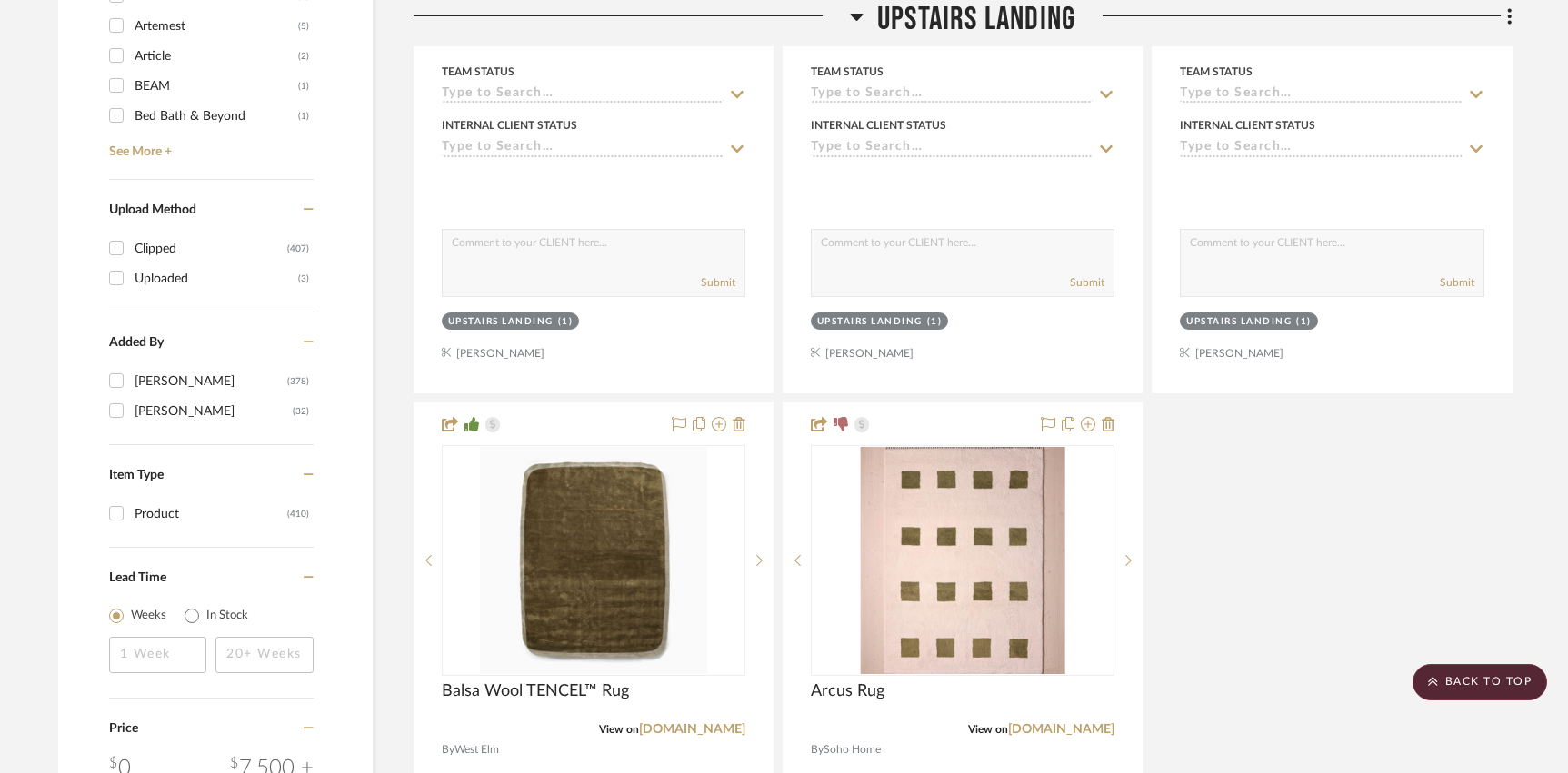
scroll to position [2193, 0]
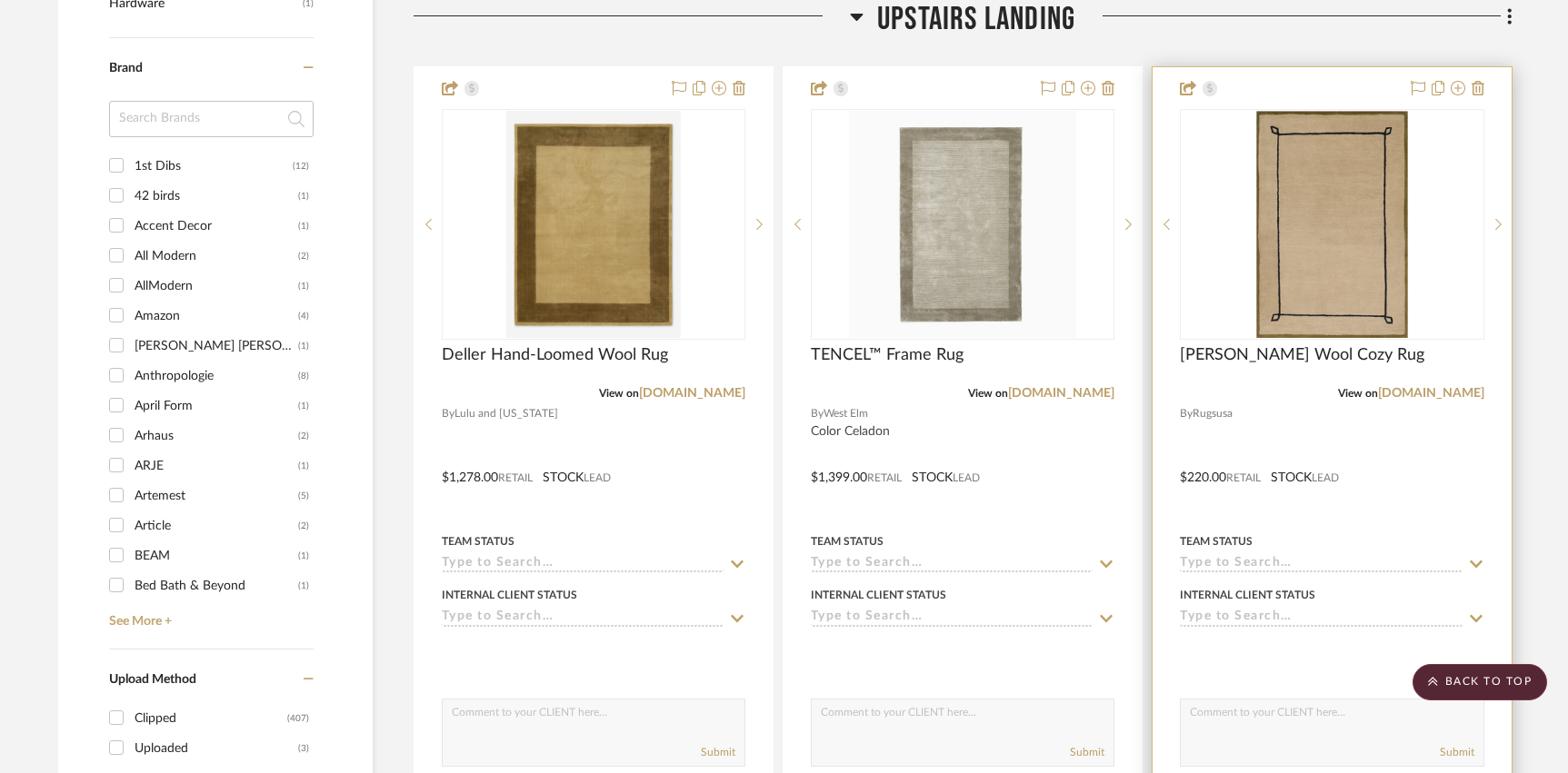
click at [1391, 500] on div at bounding box center [1331, 464] width 358 height 795
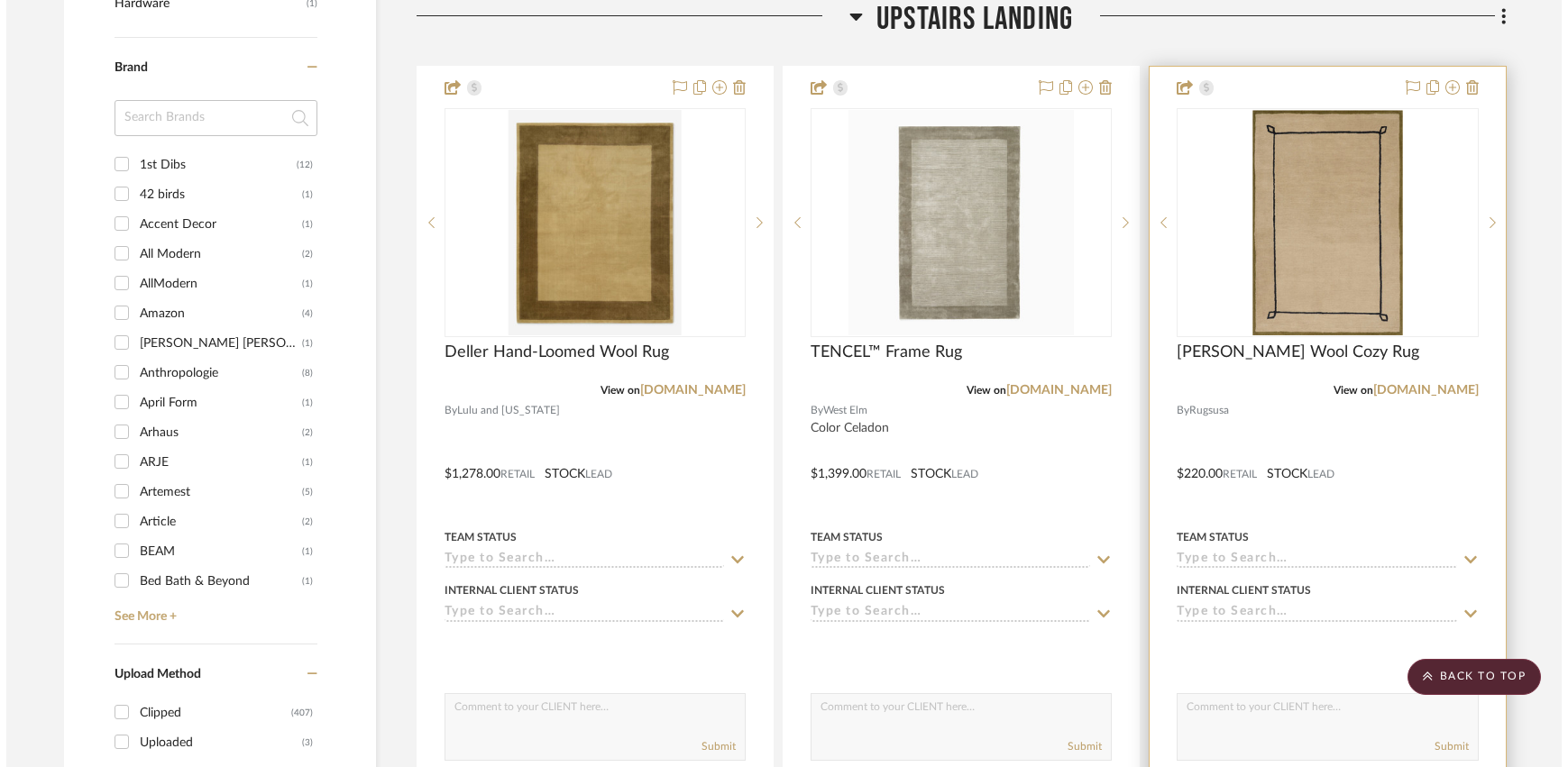
scroll to position [0, 0]
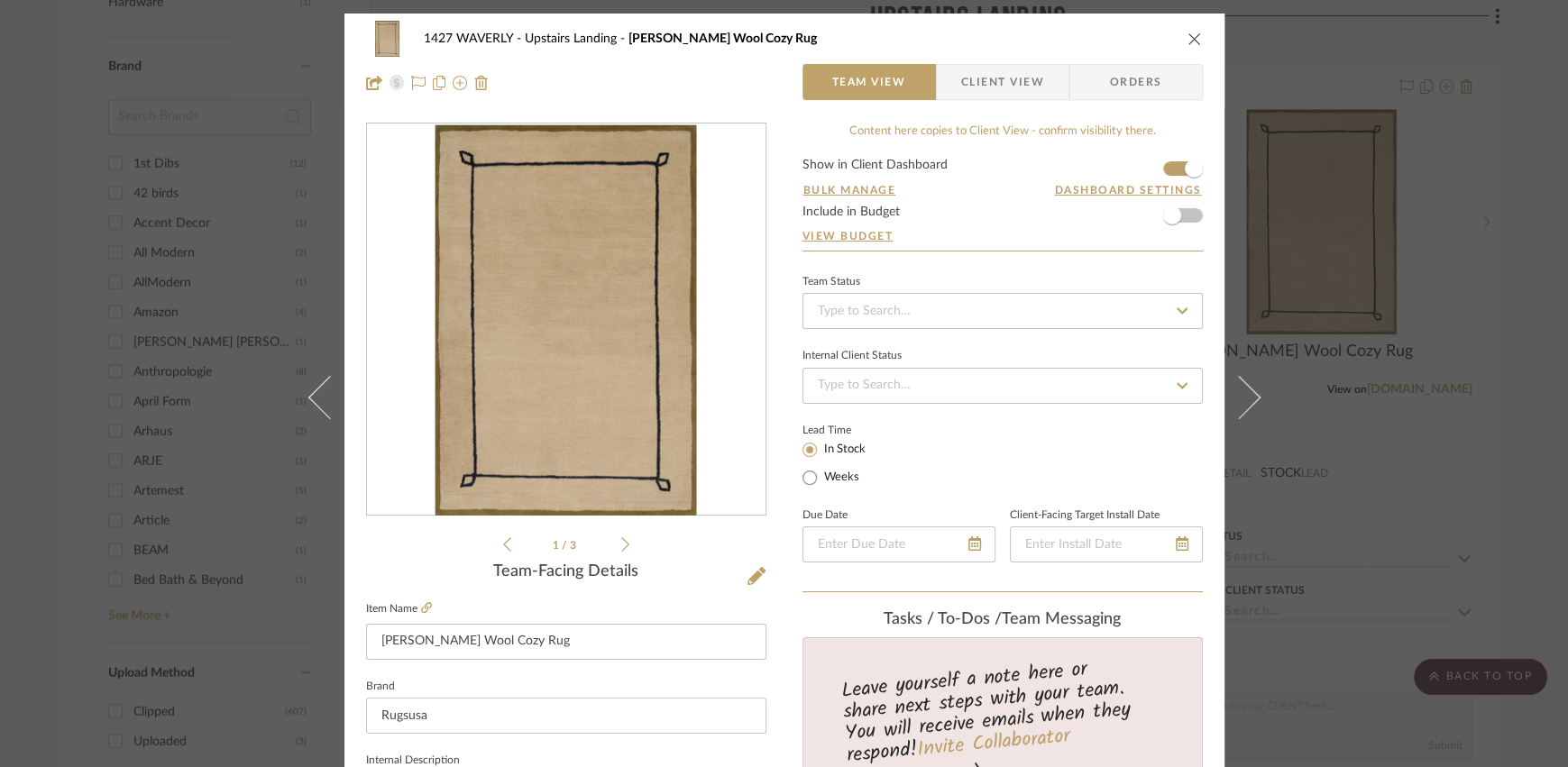
click at [1191, 35] on icon "close" at bounding box center [1194, 38] width 14 height 14
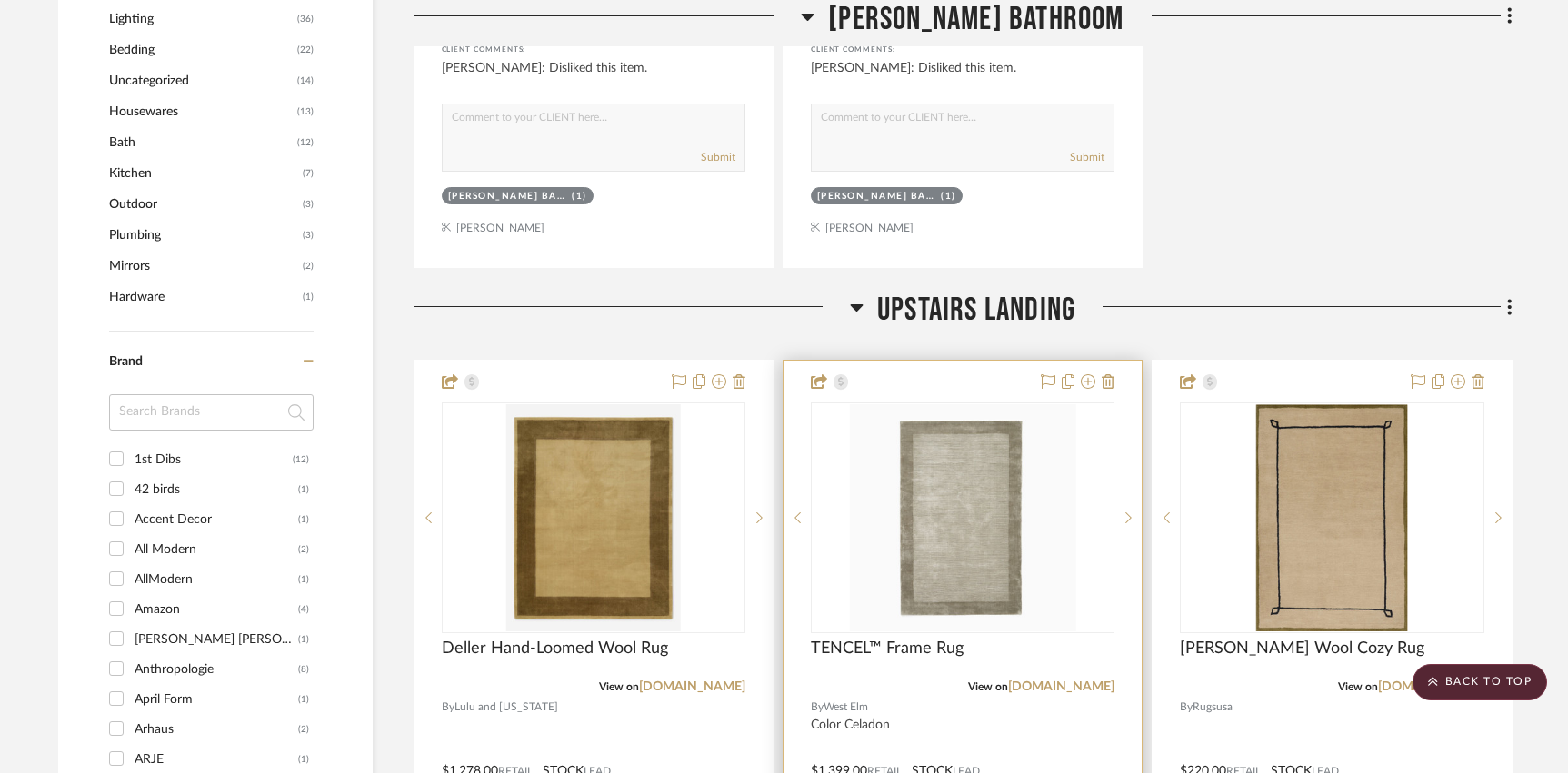
scroll to position [1178, 0]
